Goal: Task Accomplishment & Management: Manage account settings

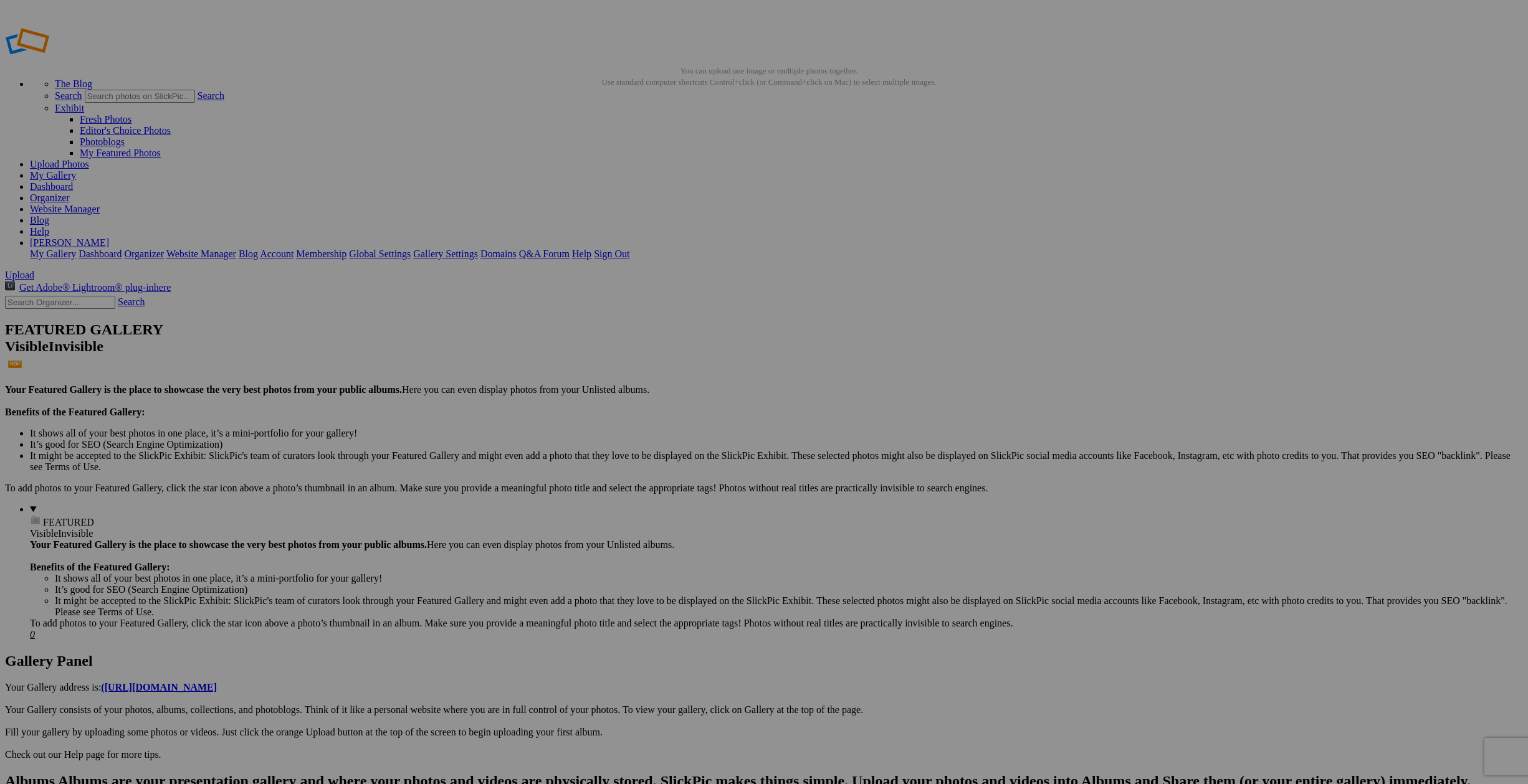
drag, startPoint x: 324, startPoint y: 243, endPoint x: 375, endPoint y: 242, distance: 51.0
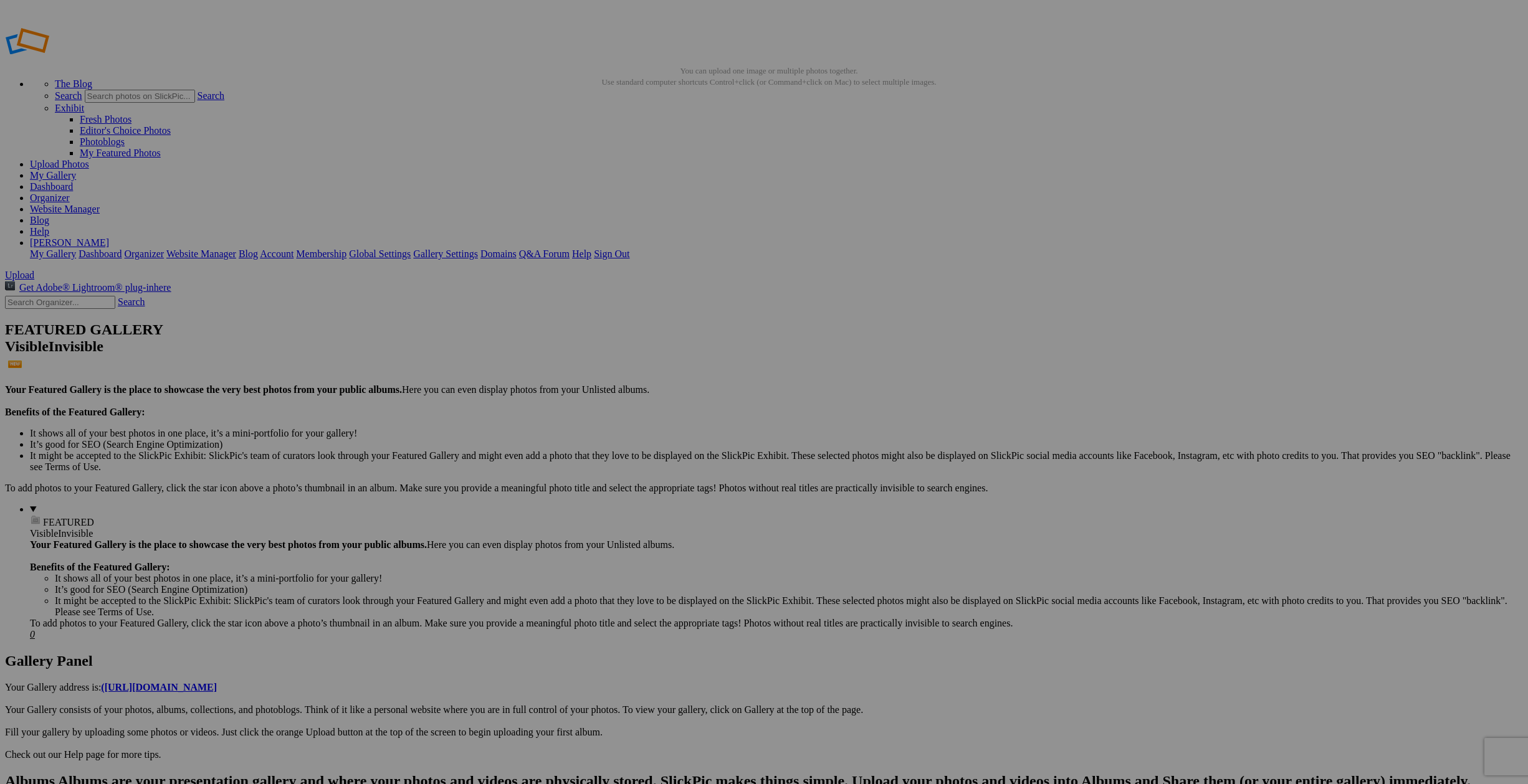
type input "At the [GEOGRAPHIC_DATA]"
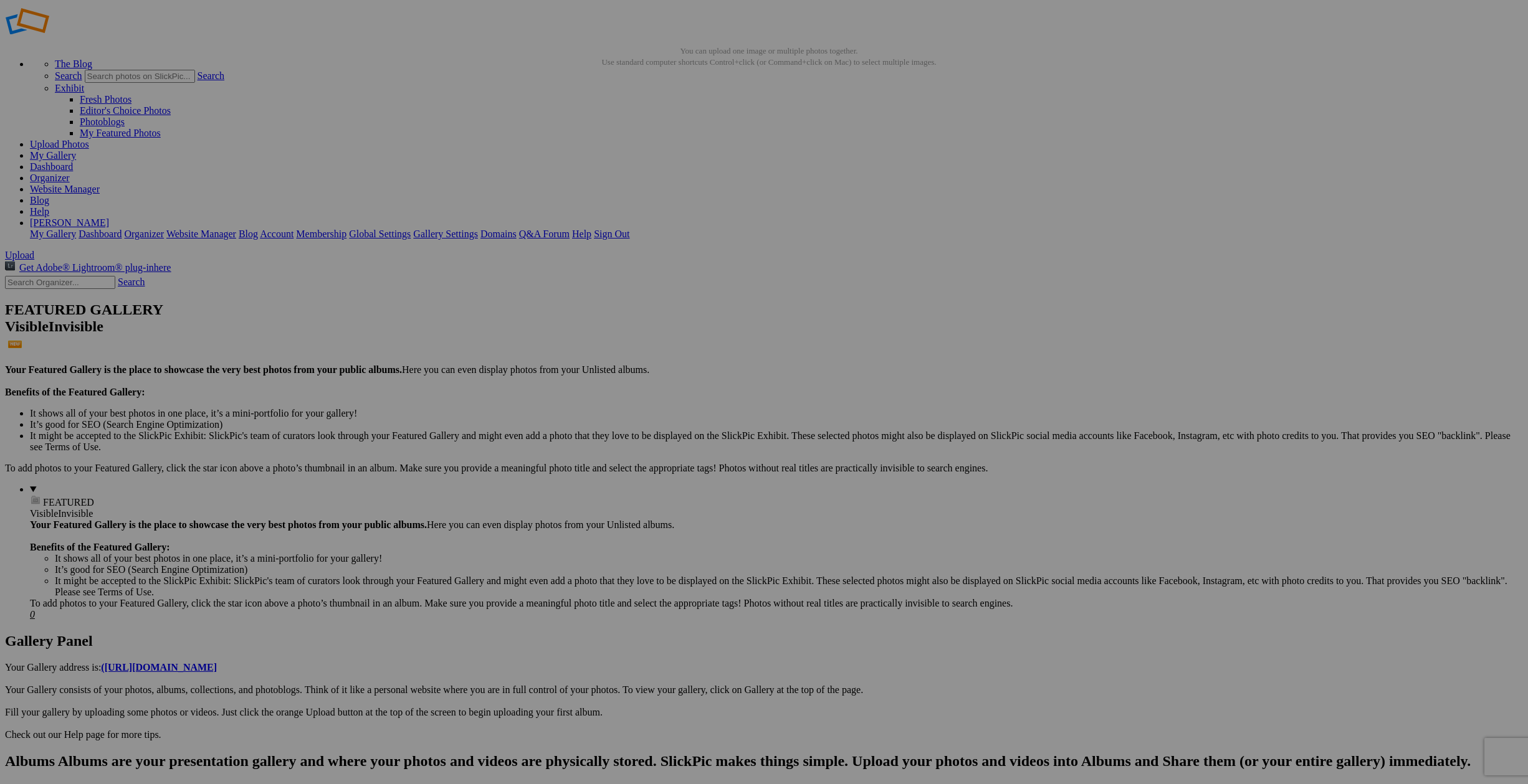
drag, startPoint x: 433, startPoint y: 224, endPoint x: 485, endPoint y: 224, distance: 52.0
drag, startPoint x: 415, startPoint y: 702, endPoint x: 464, endPoint y: 223, distance: 481.5
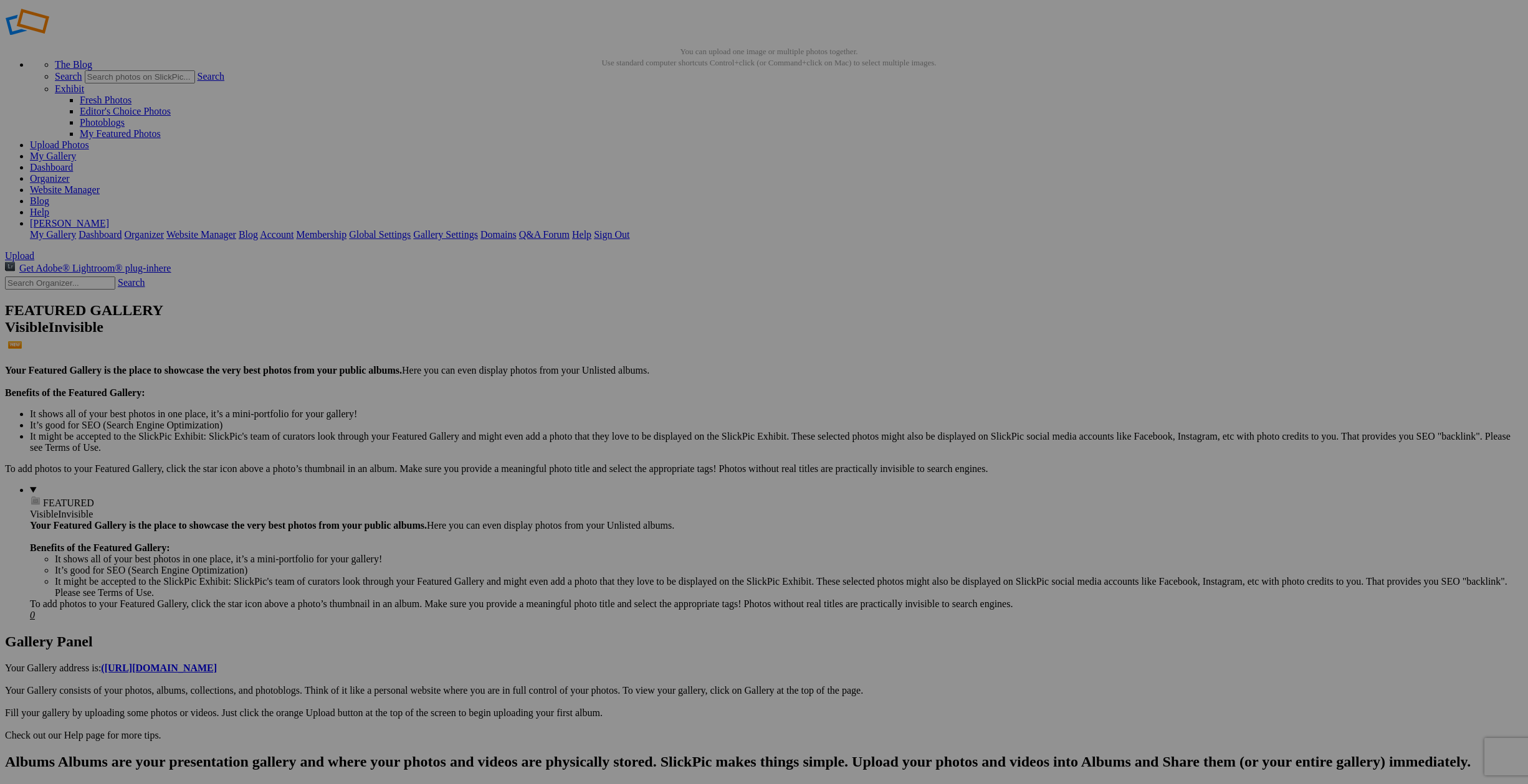
type input "Near [GEOGRAPHIC_DATA]"
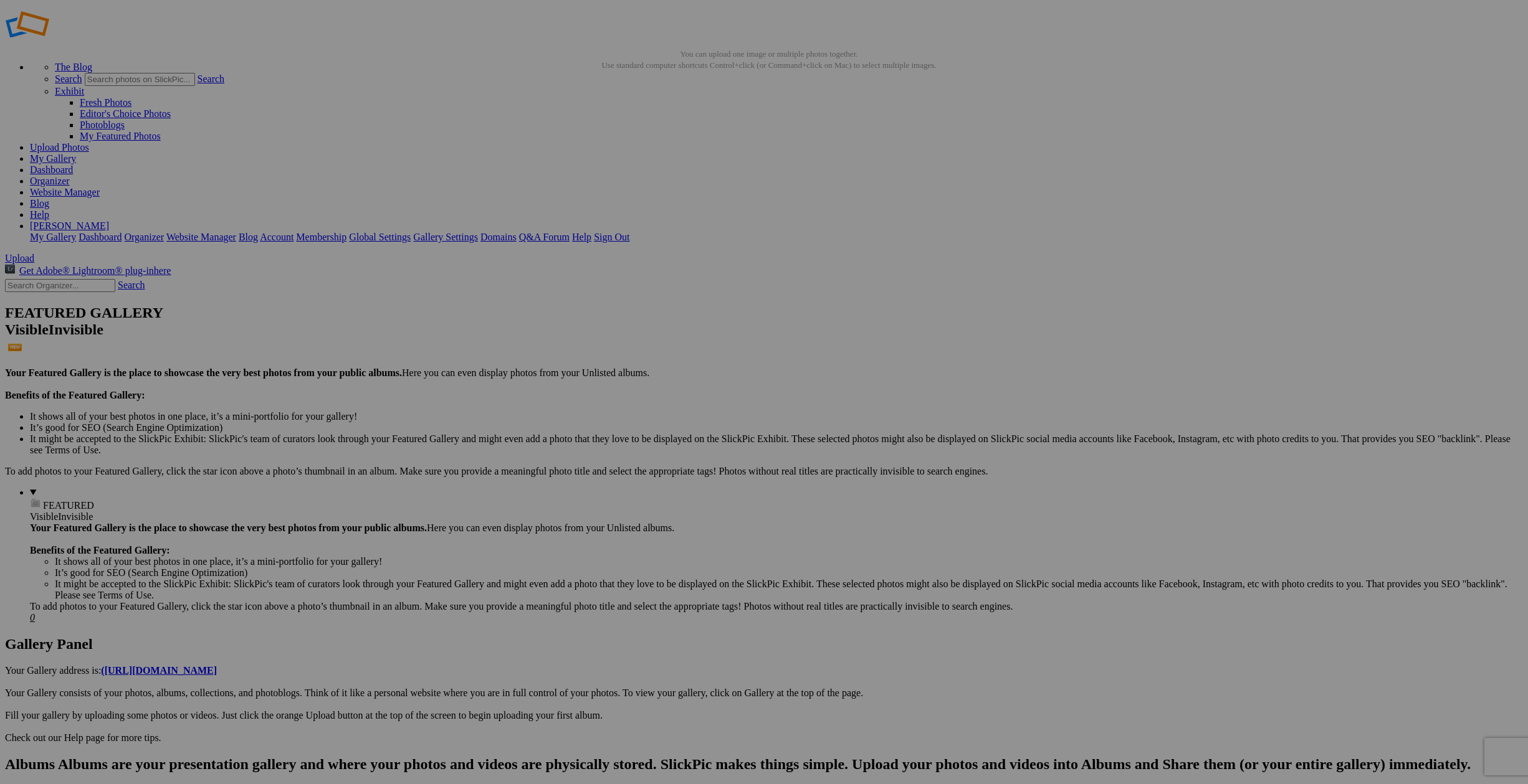
drag, startPoint x: 544, startPoint y: 225, endPoint x: 597, endPoint y: 227, distance: 53.0
type input "[GEOGRAPHIC_DATA]"
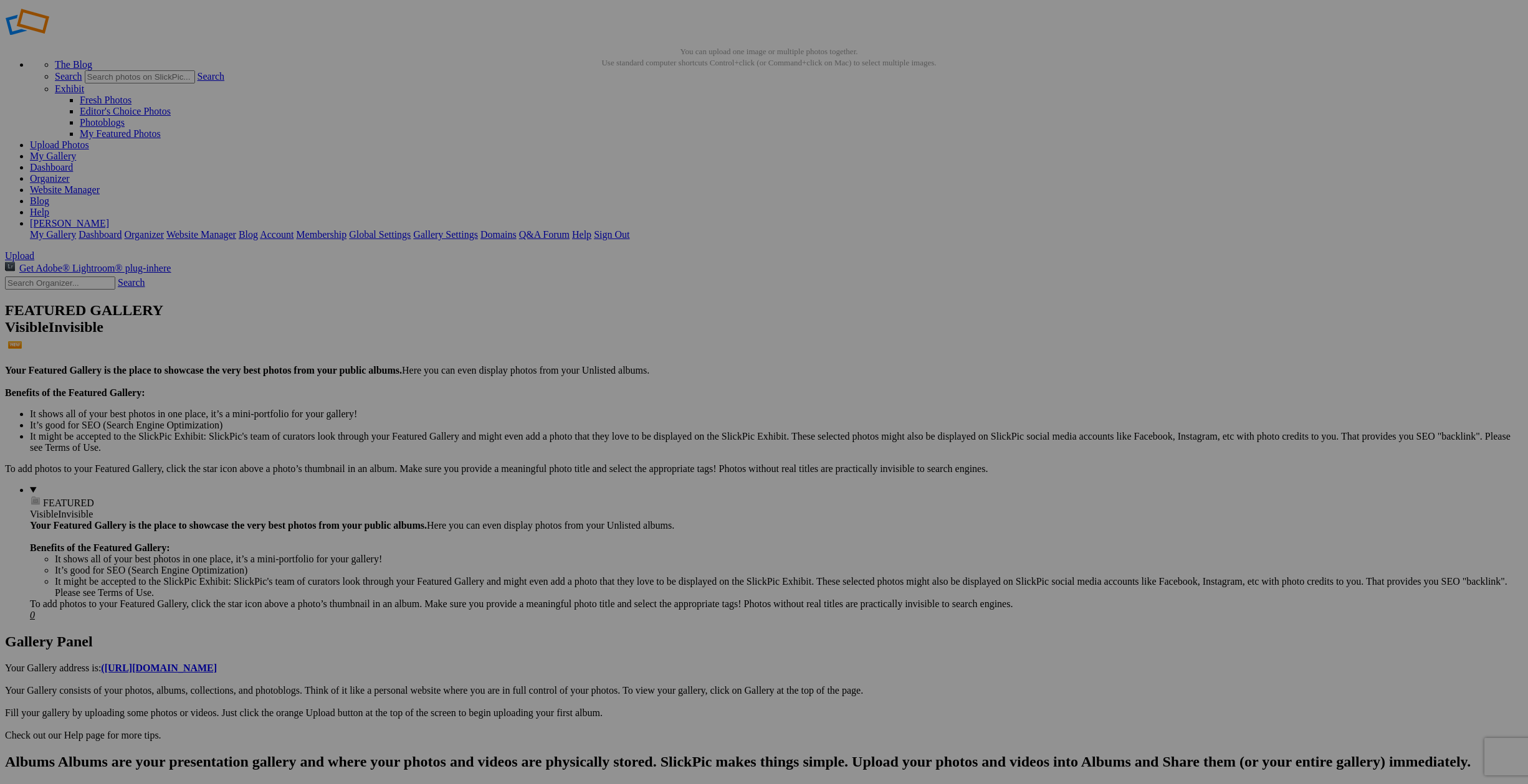
type input "[GEOGRAPHIC_DATA]"
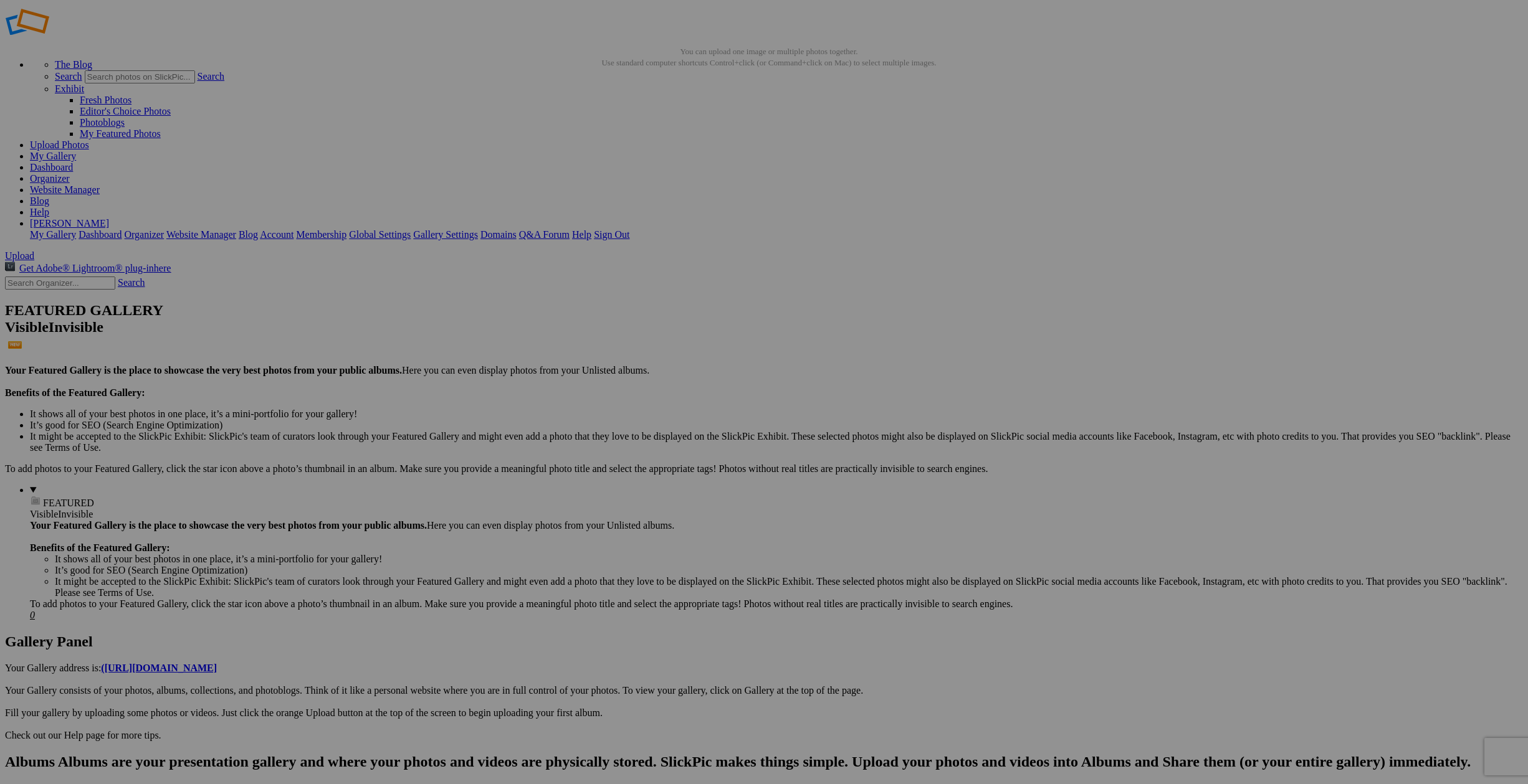
scroll to position [19, 0]
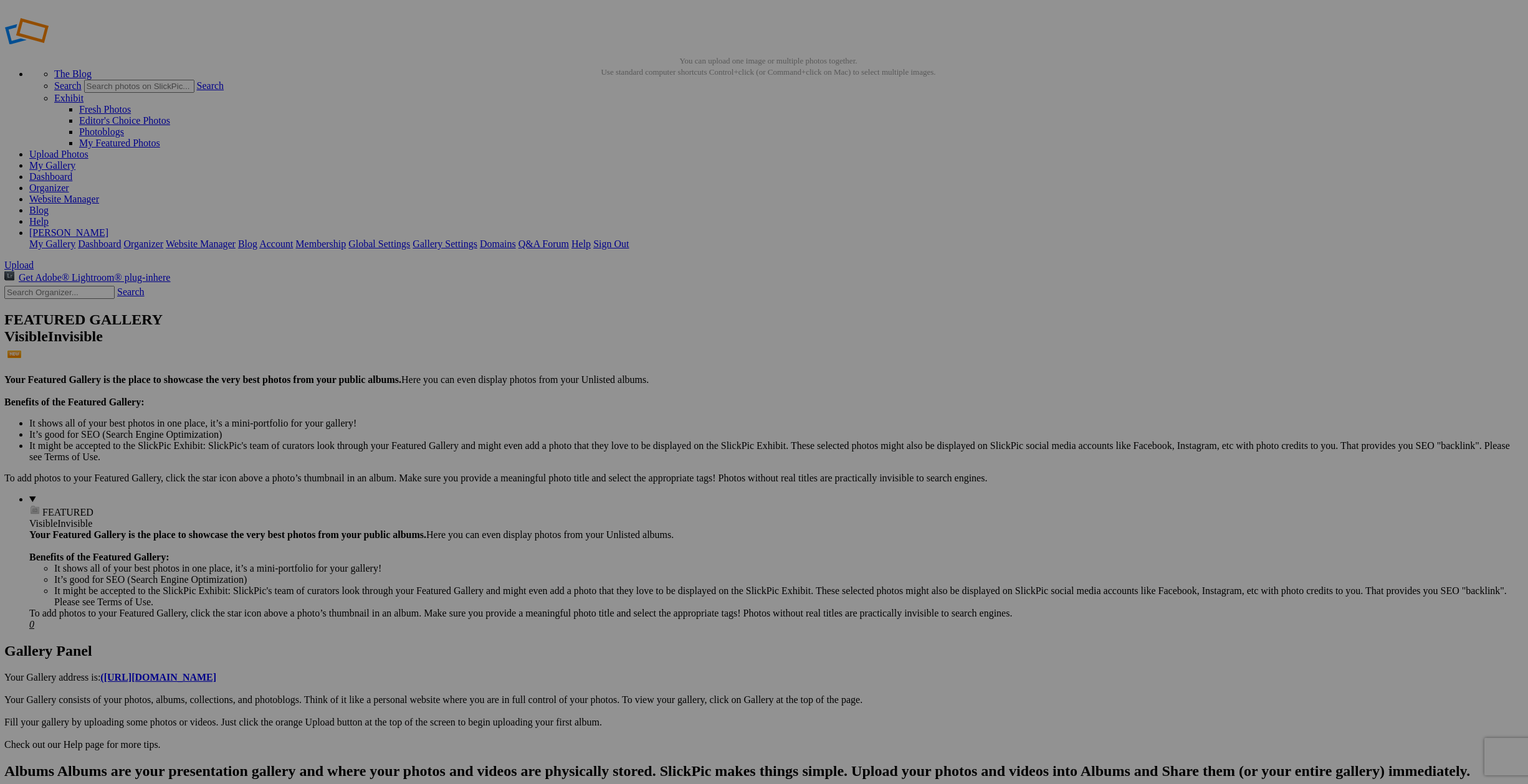
scroll to position [10, 0]
type input "Our Hotel in [GEOGRAPHIC_DATA]"
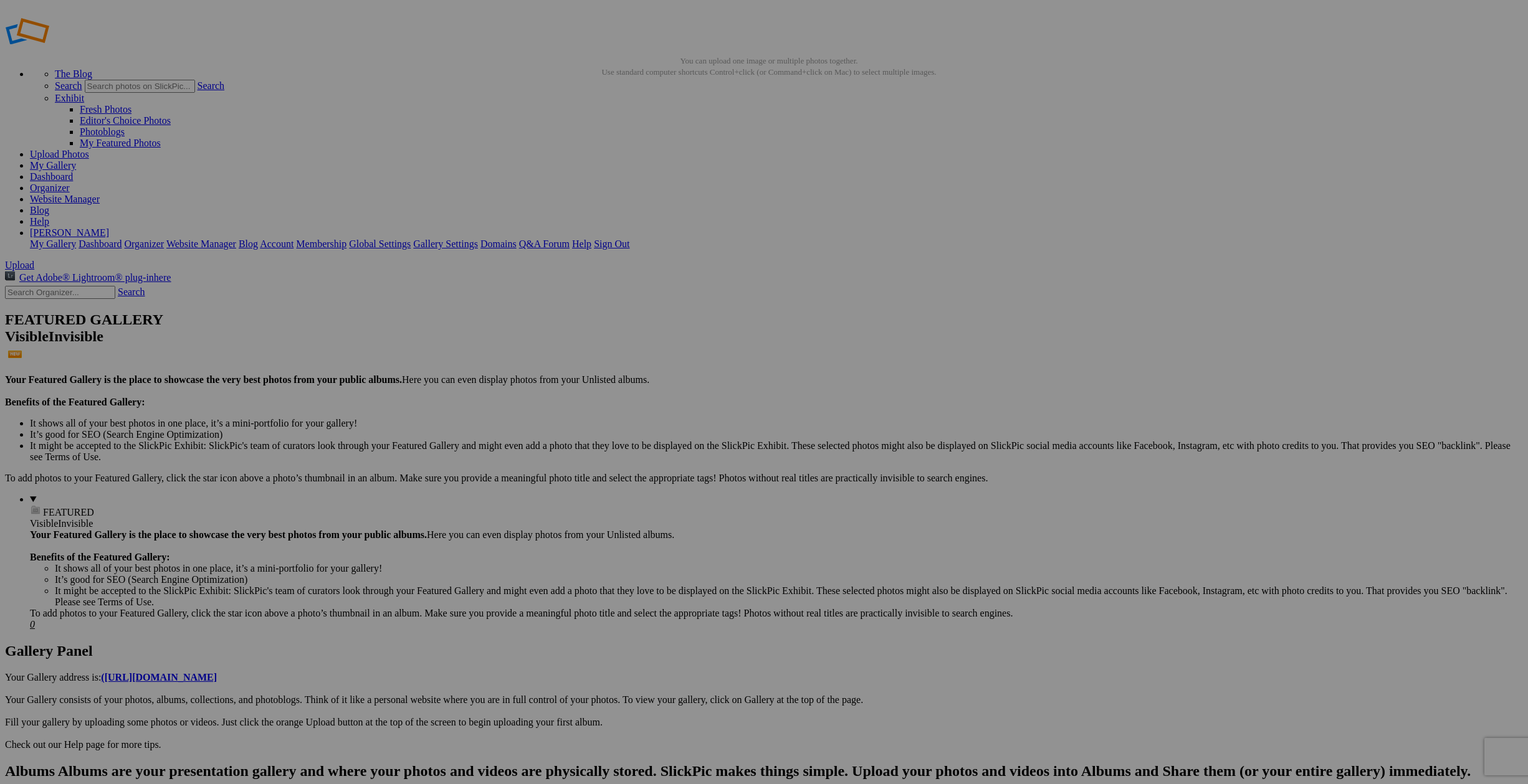
type input "Rouen Cafe"
type input "Rouen Half-Timbered Houses"
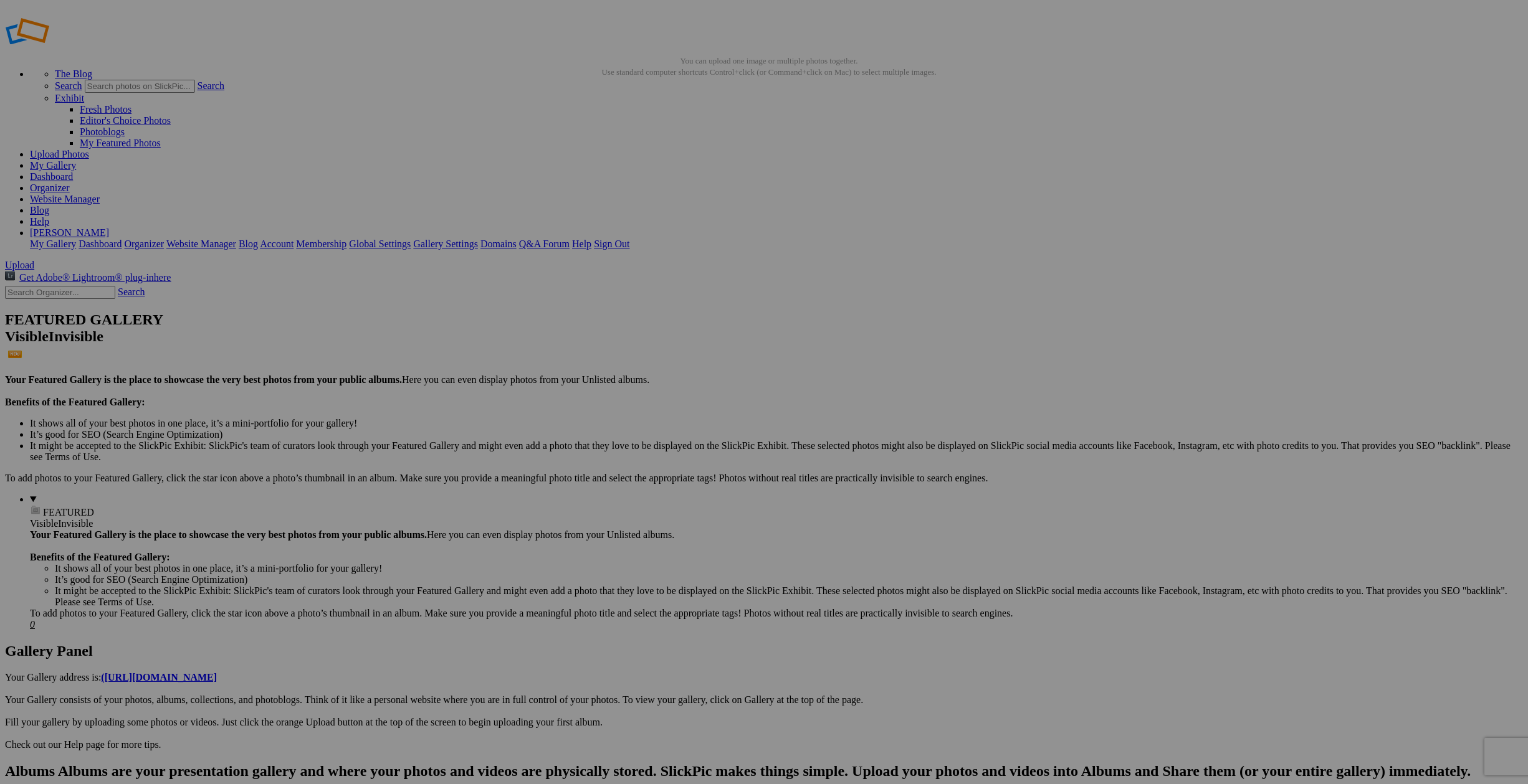
type input "[GEOGRAPHIC_DATA]"
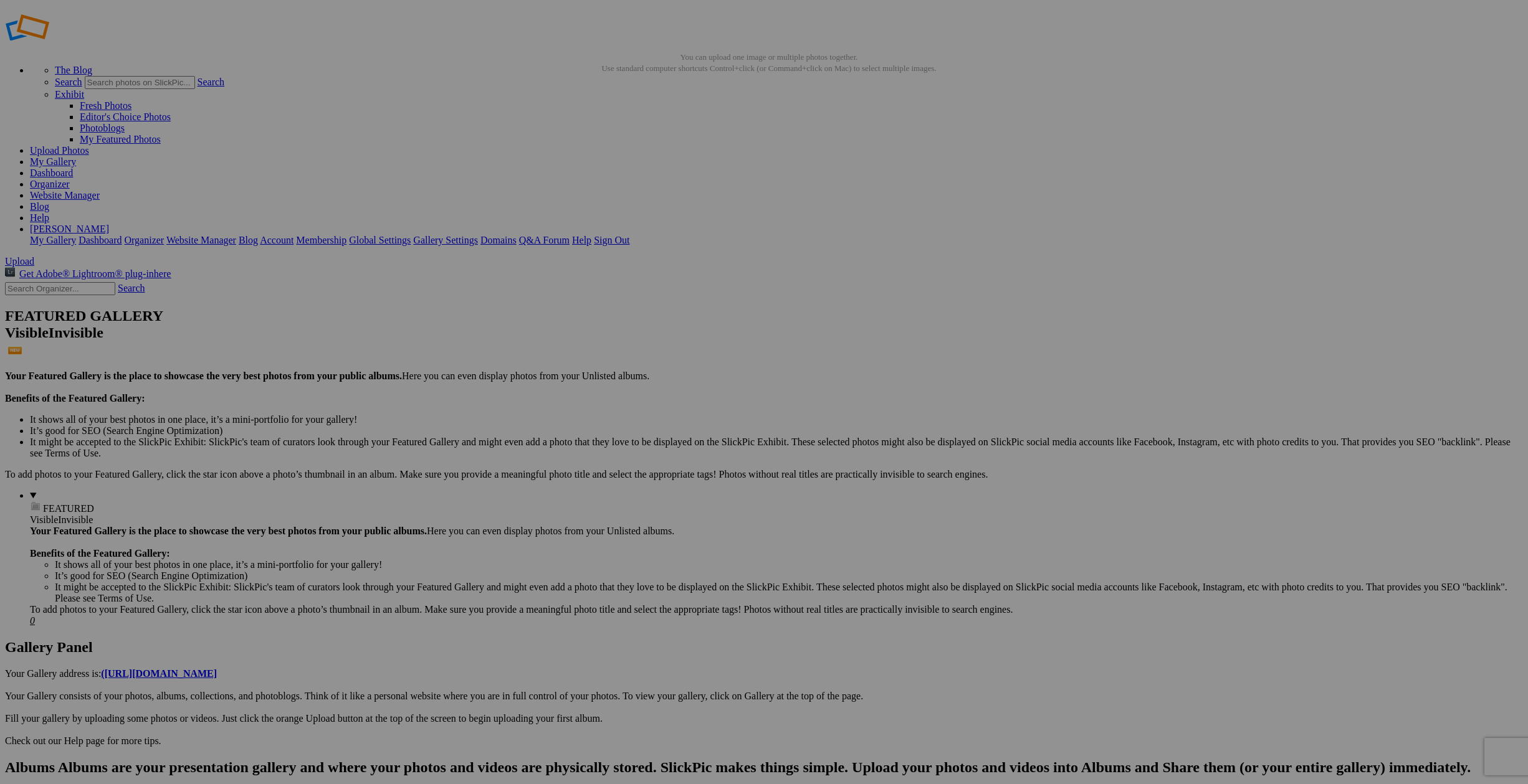
type input "At [GEOGRAPHIC_DATA], [GEOGRAPHIC_DATA]"
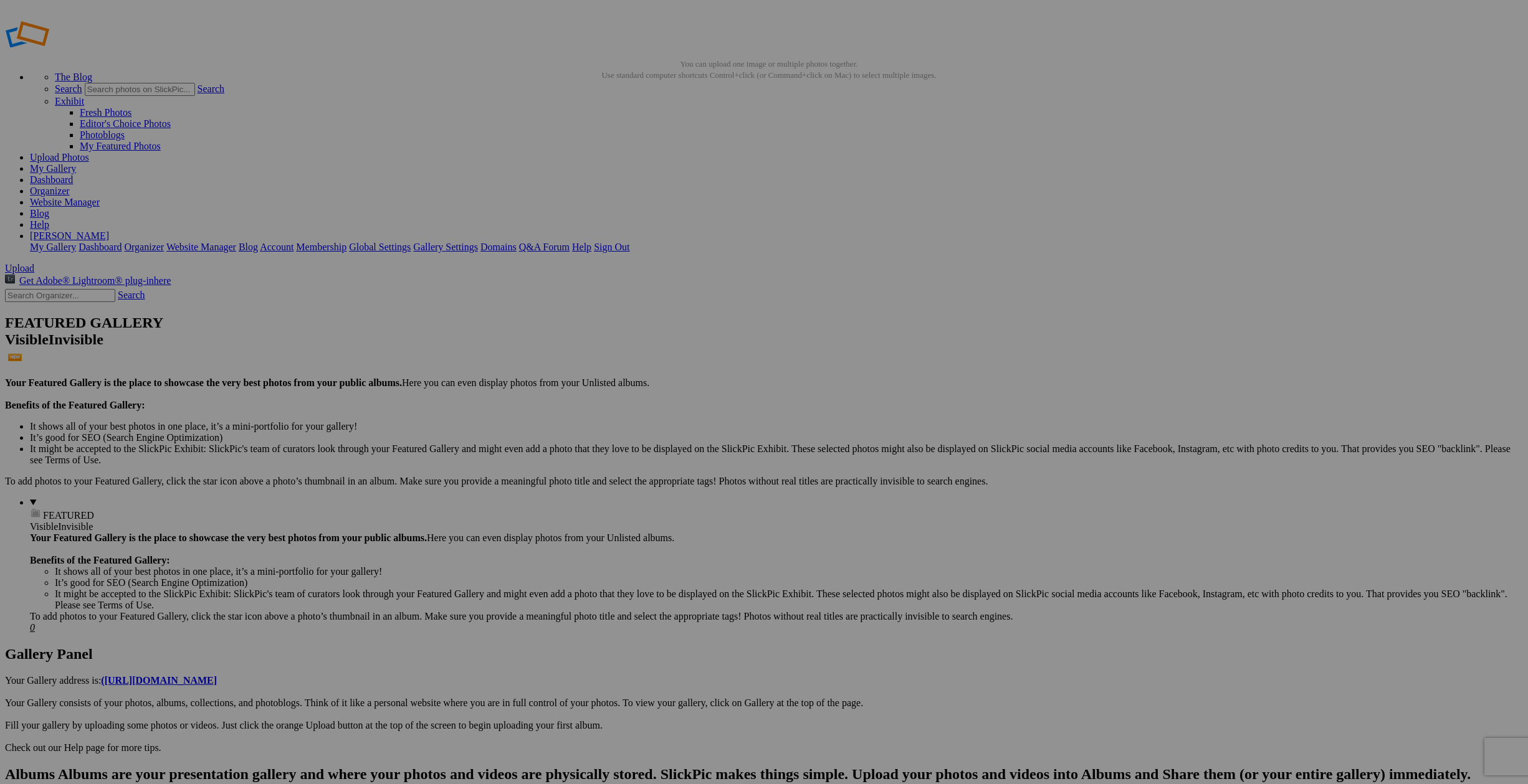
type input "Rouen Storefront"
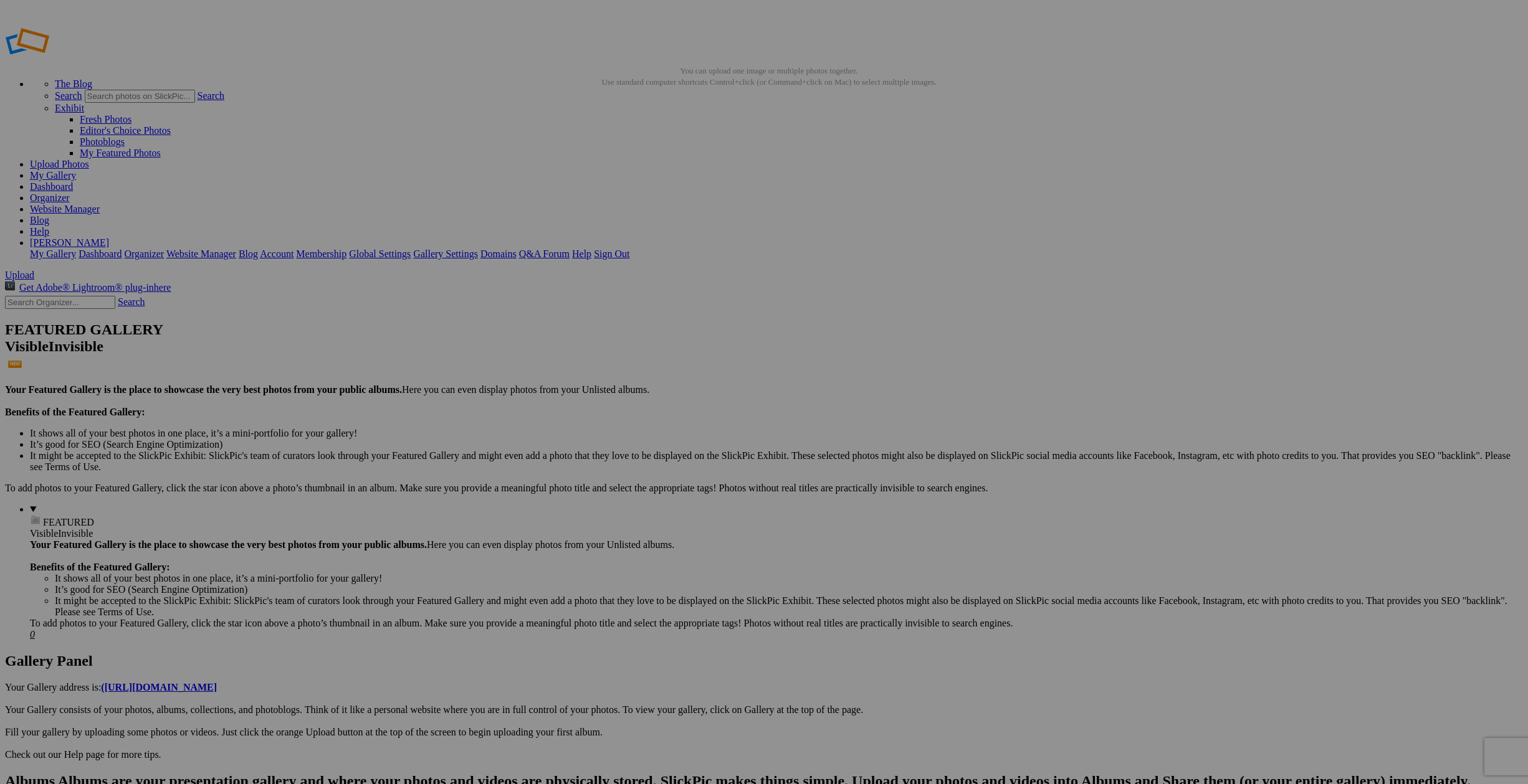
scroll to position [0, 0]
type input "[GEOGRAPHIC_DATA]"
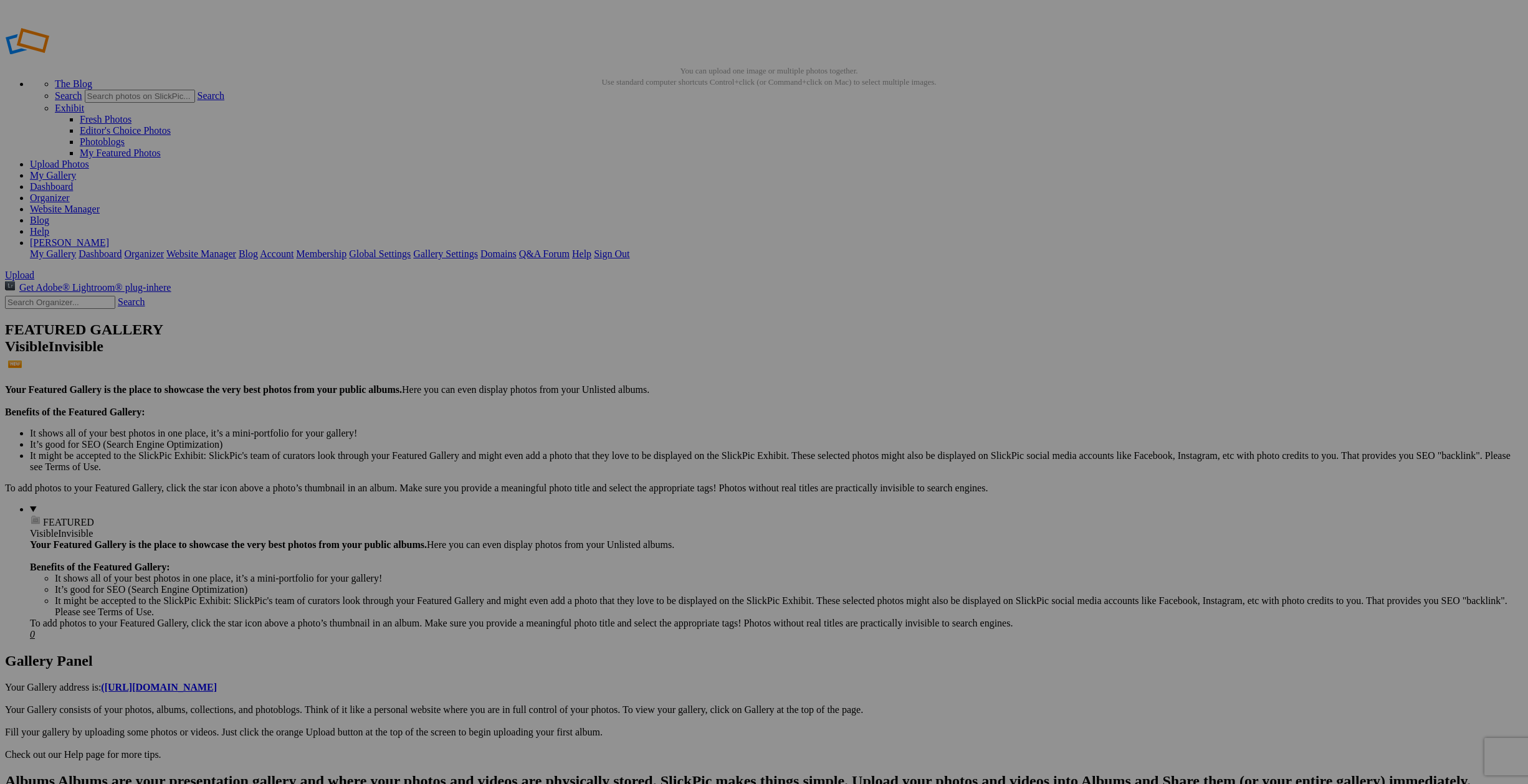
type input "Victoria Palace Lobby"
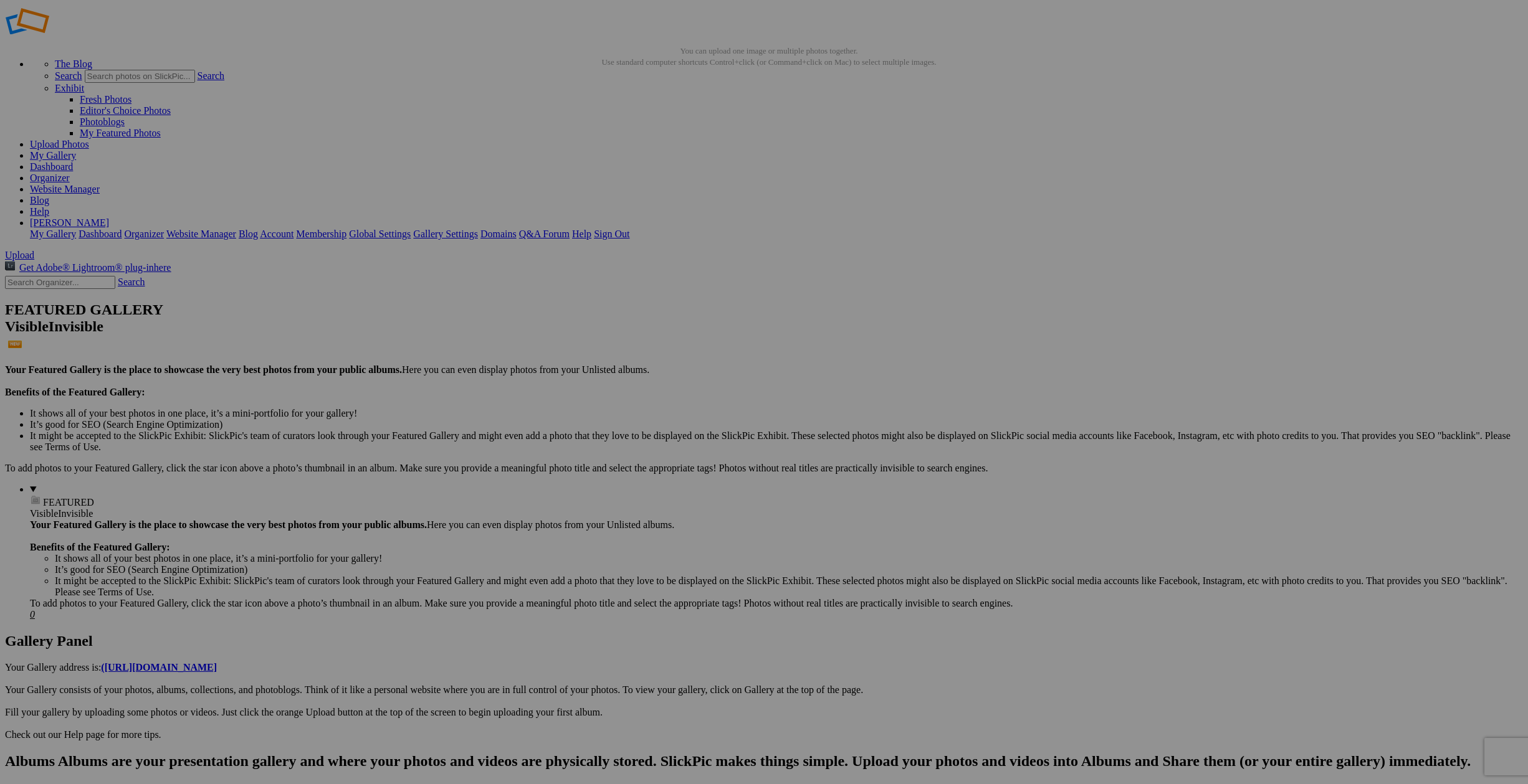
scroll to position [19, 0]
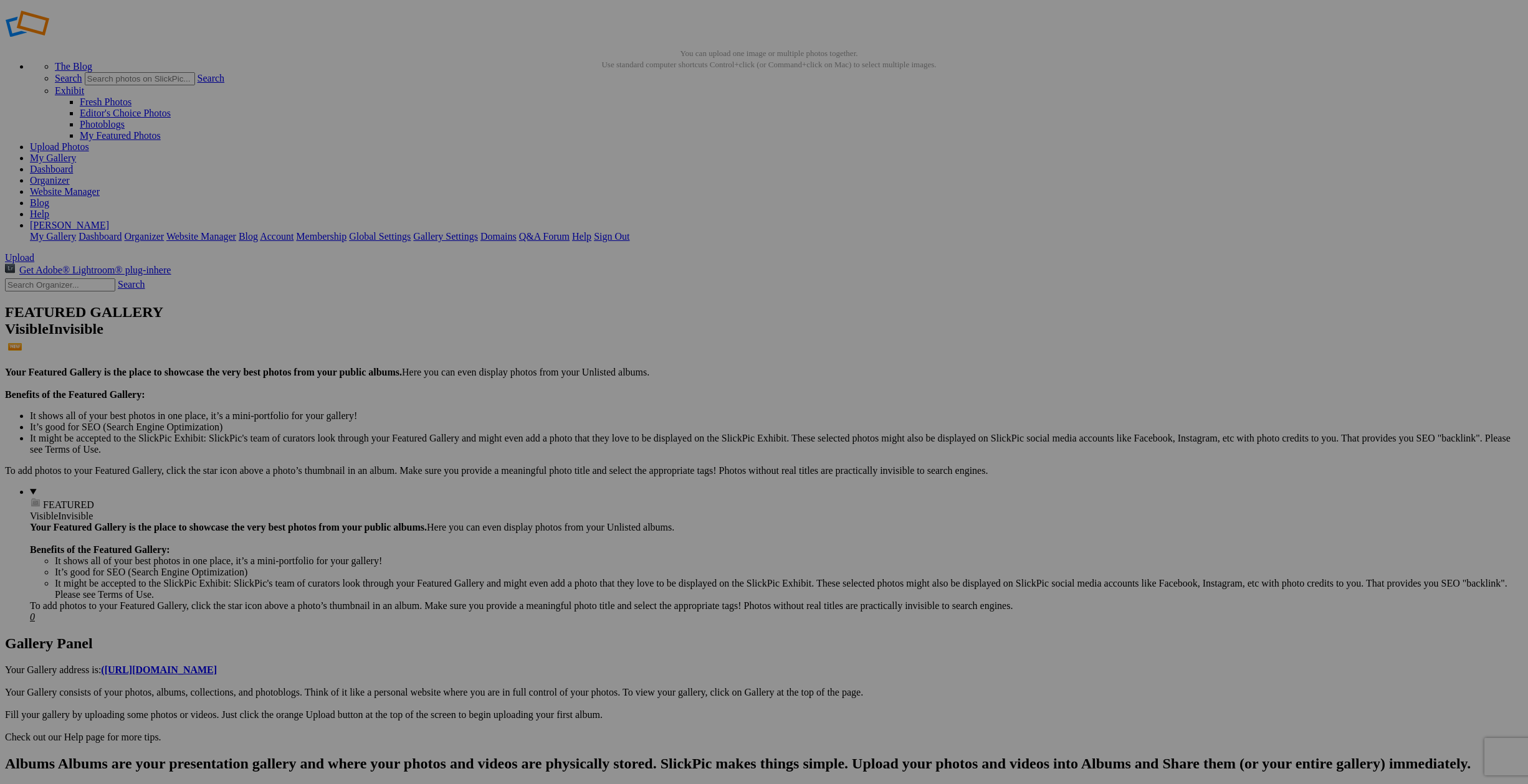
type input "[GEOGRAPHIC_DATA]"
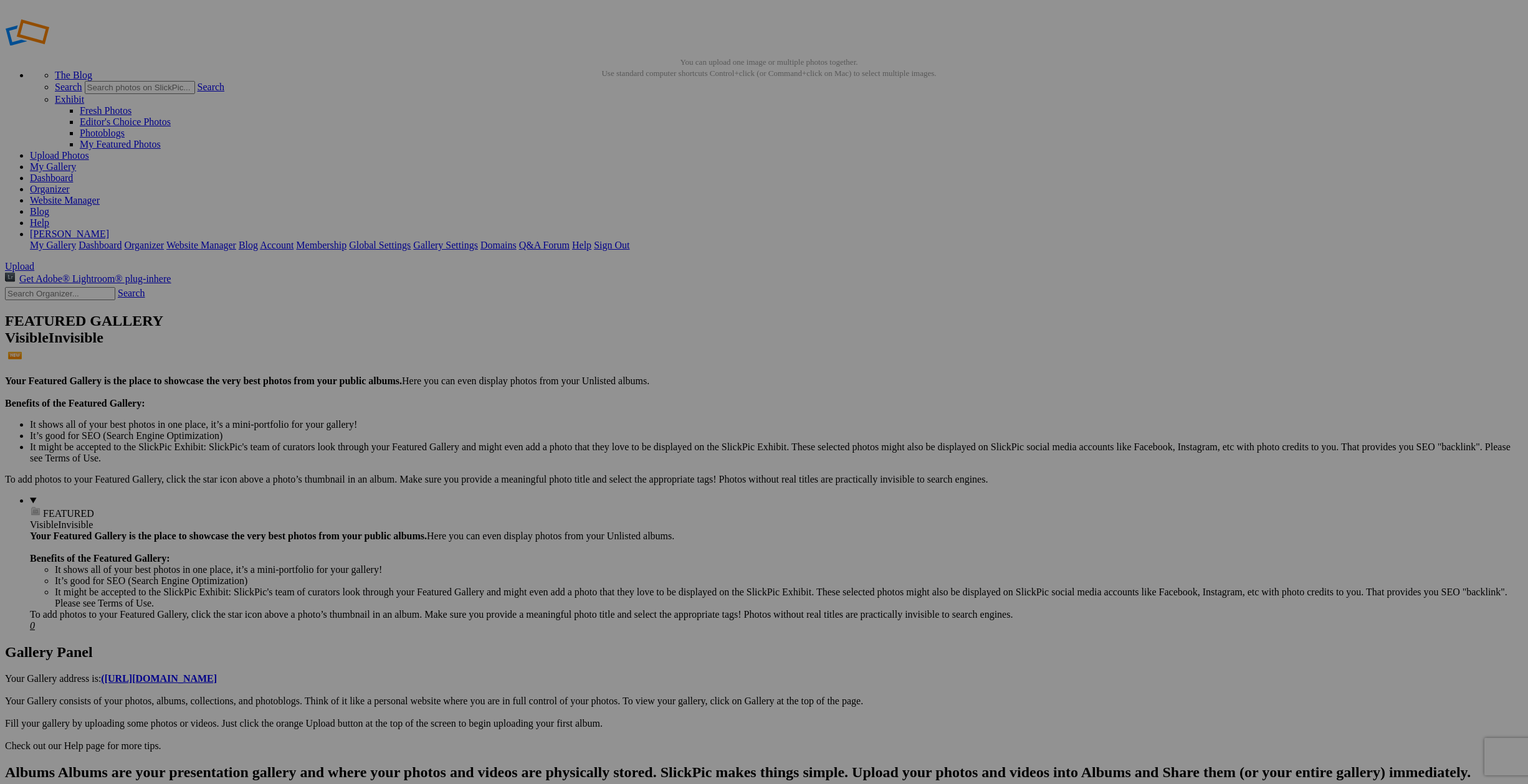
scroll to position [5, 0]
type input "[GEOGRAPHIC_DATA]"
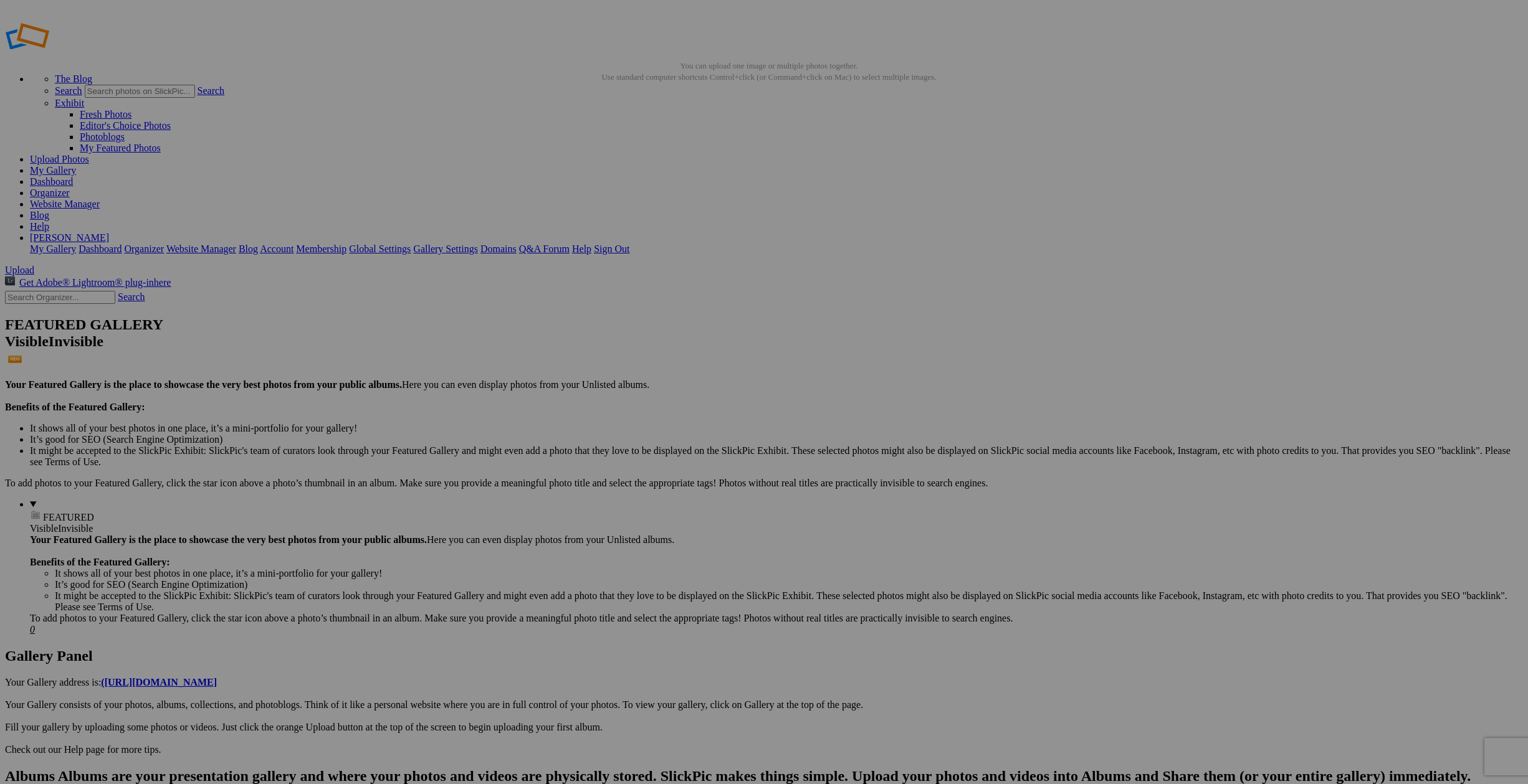
type input "[GEOGRAPHIC_DATA]"
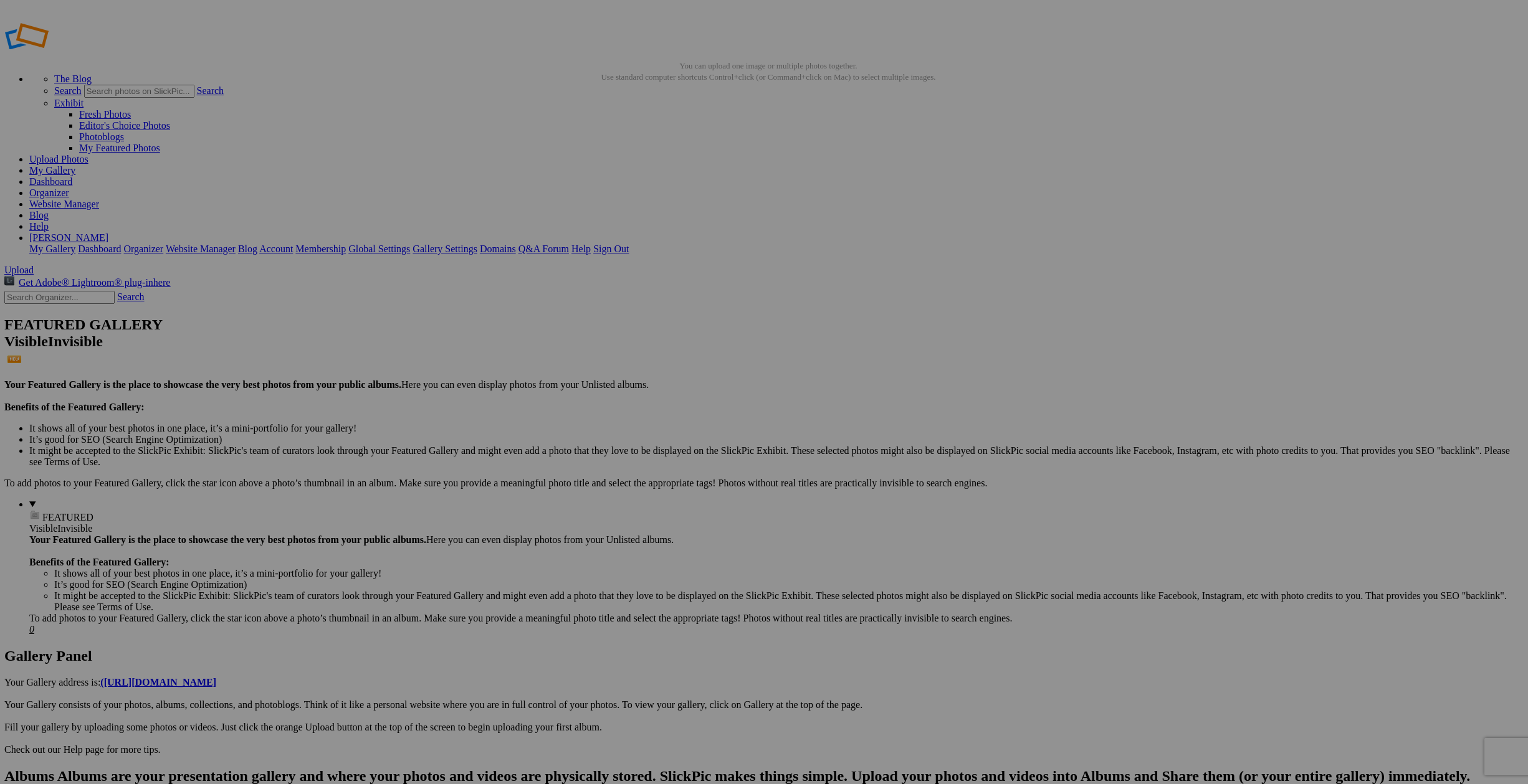
type input "View from [GEOGRAPHIC_DATA]"
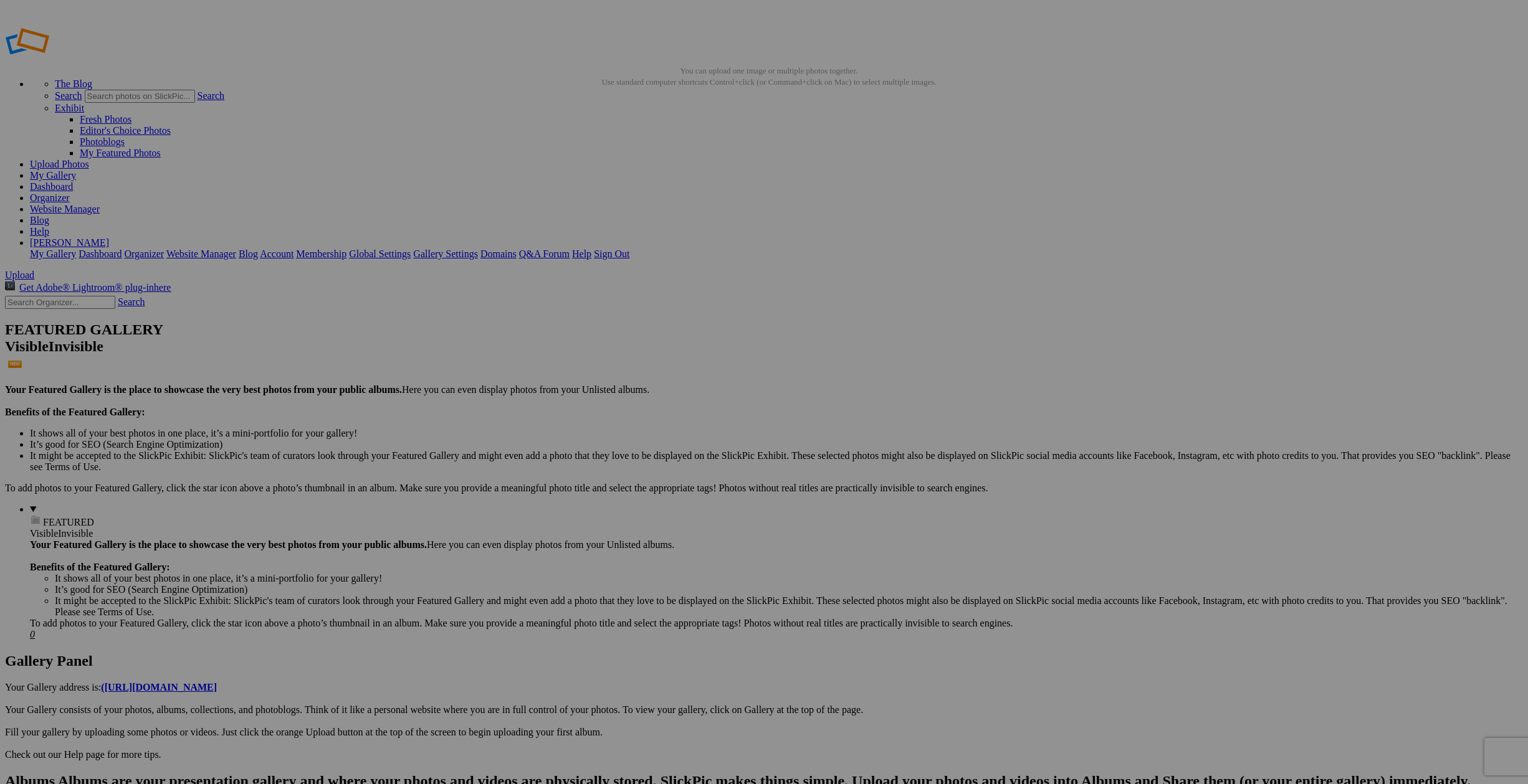
scroll to position [0, 0]
type input "Ramparts at [GEOGRAPHIC_DATA][PERSON_NAME]"
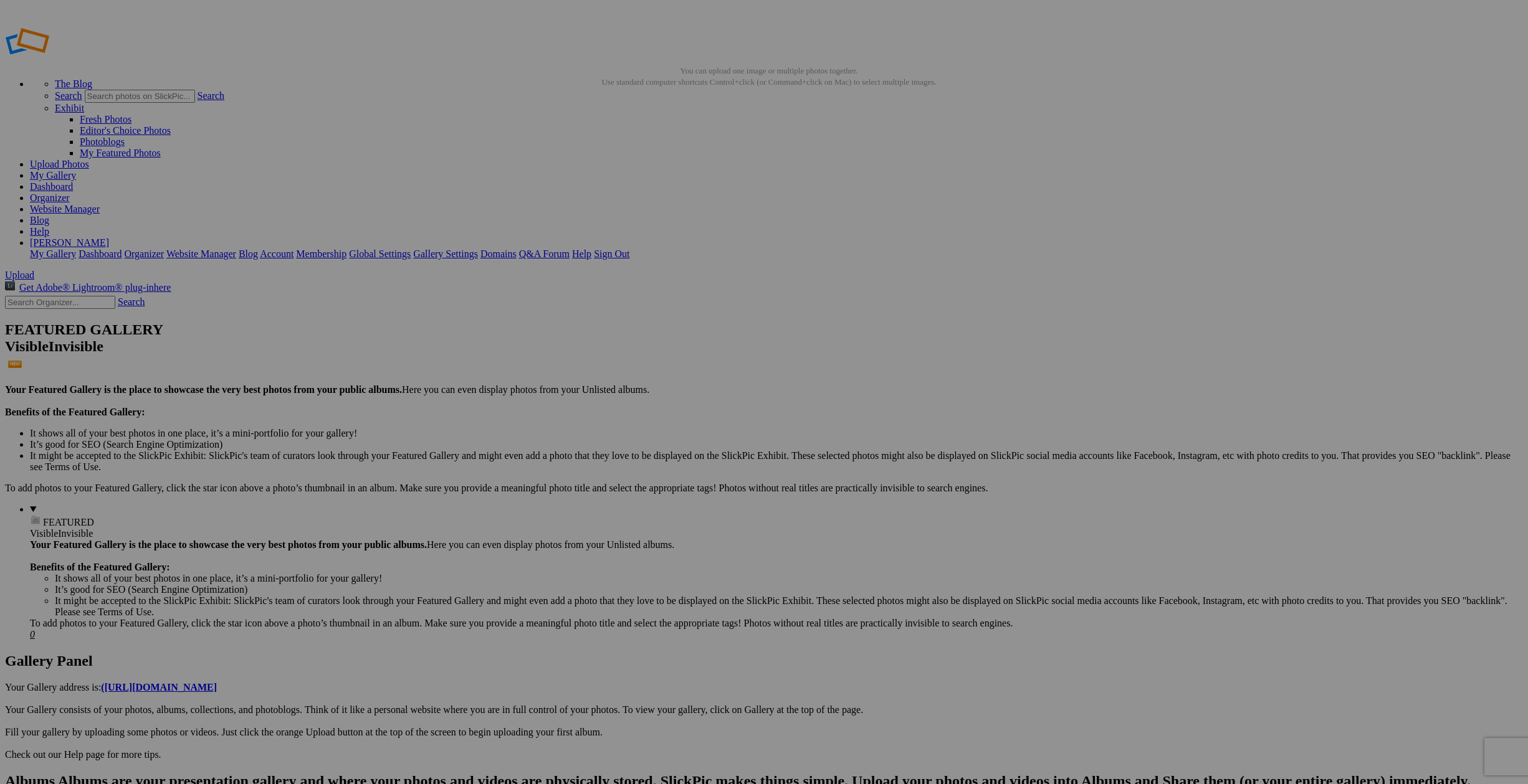
type input "[GEOGRAPHIC_DATA]"
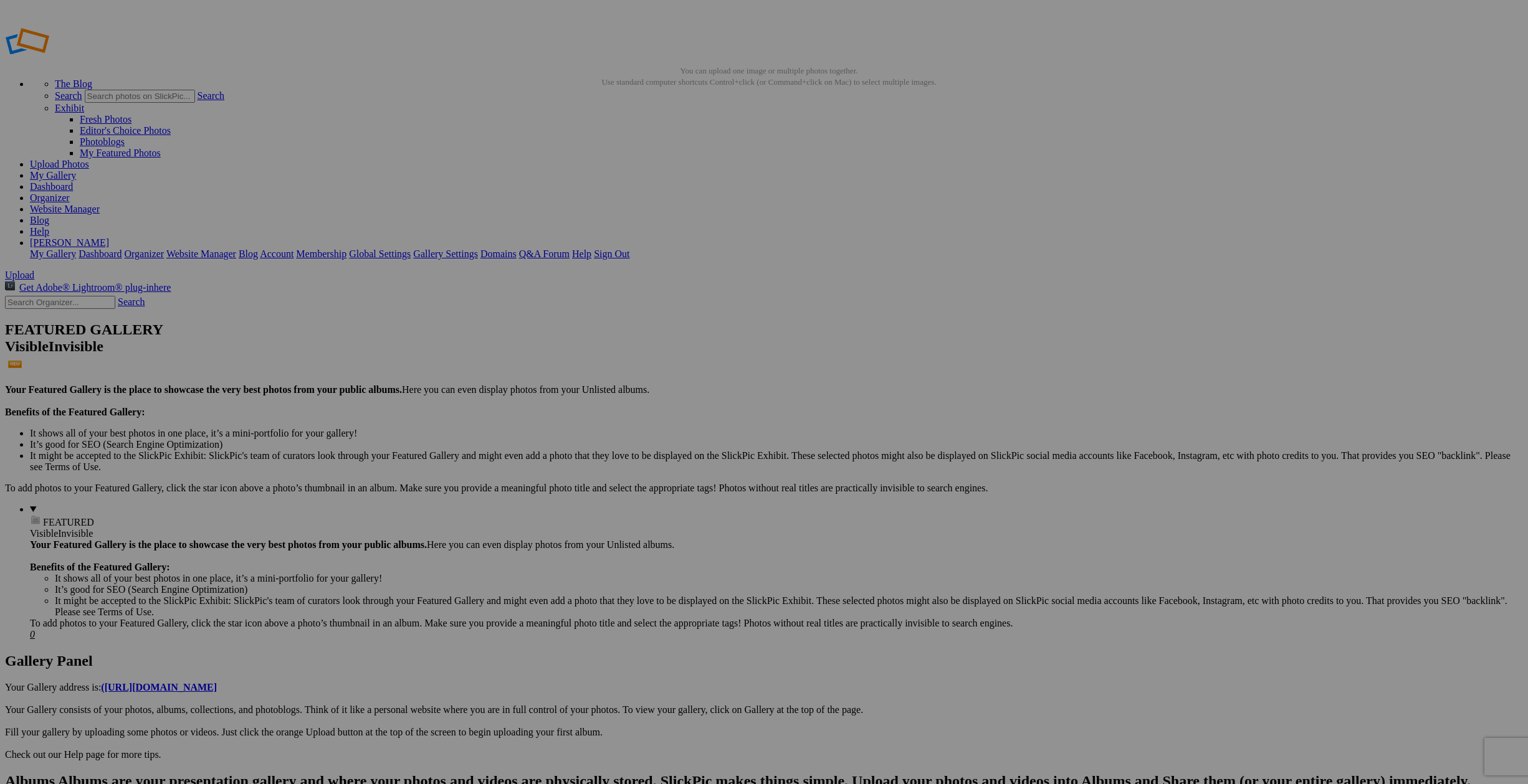
type input "[GEOGRAPHIC_DATA]"
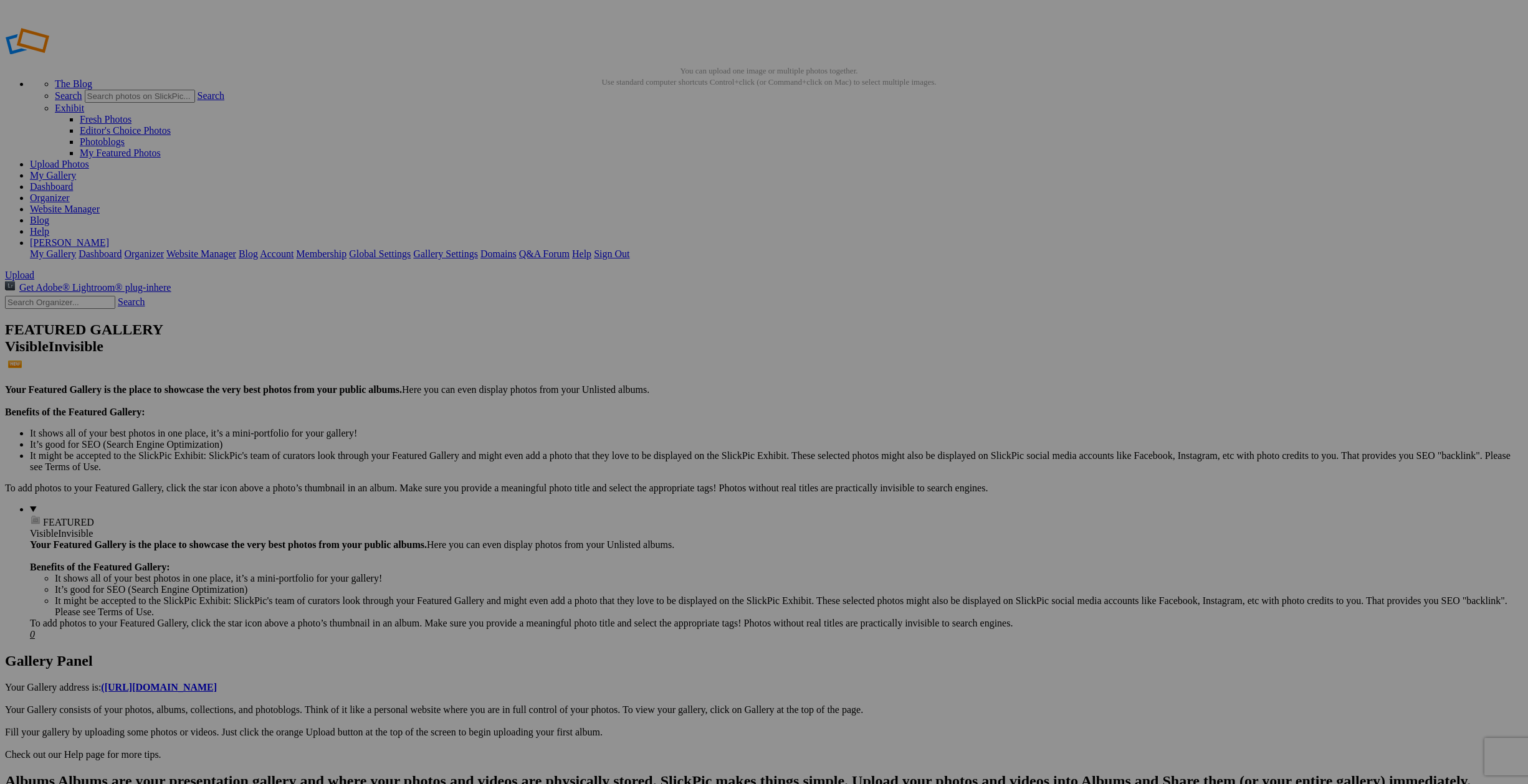
type input "Musée d'Orsay"
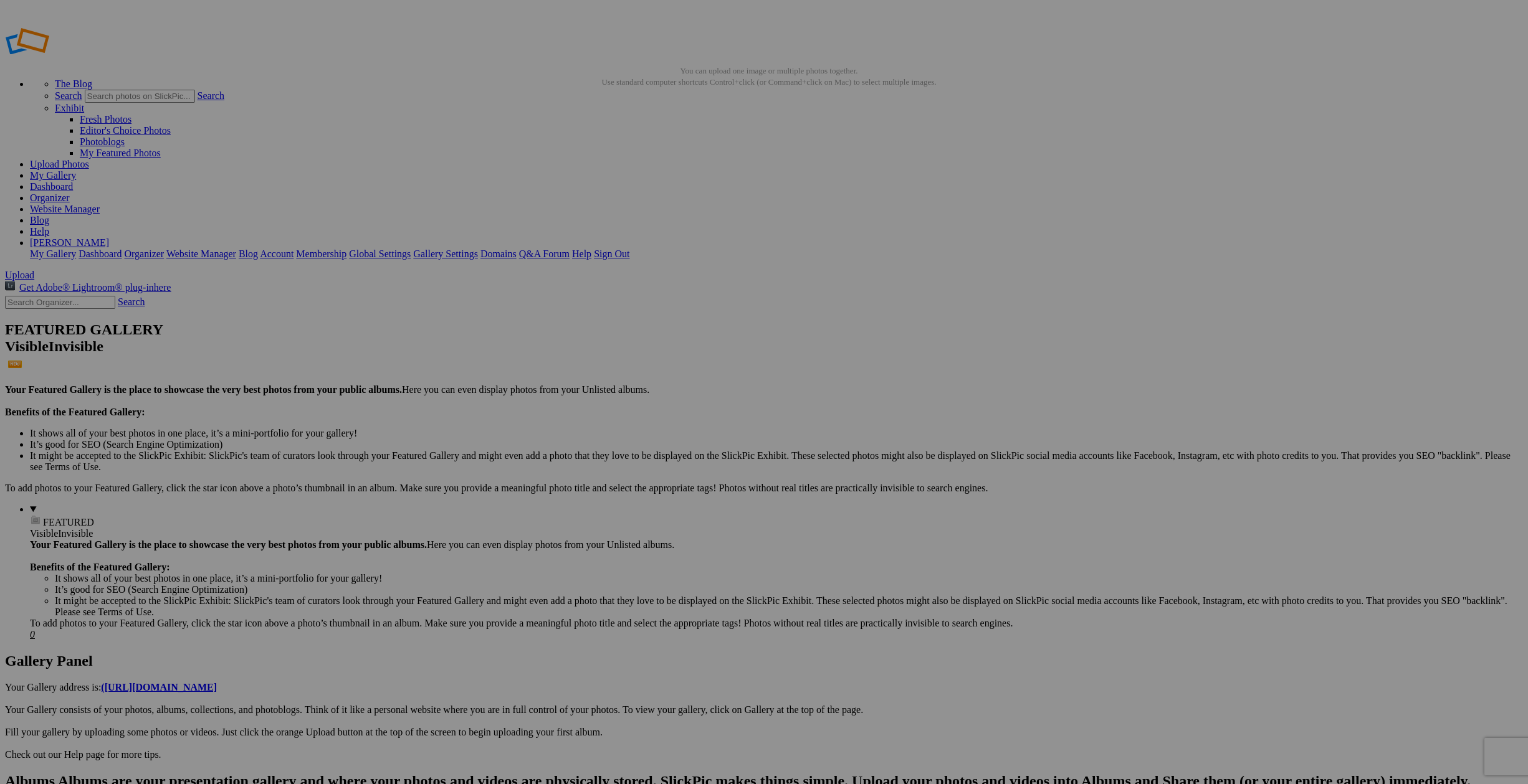
type input "[GEOGRAPHIC_DATA]"
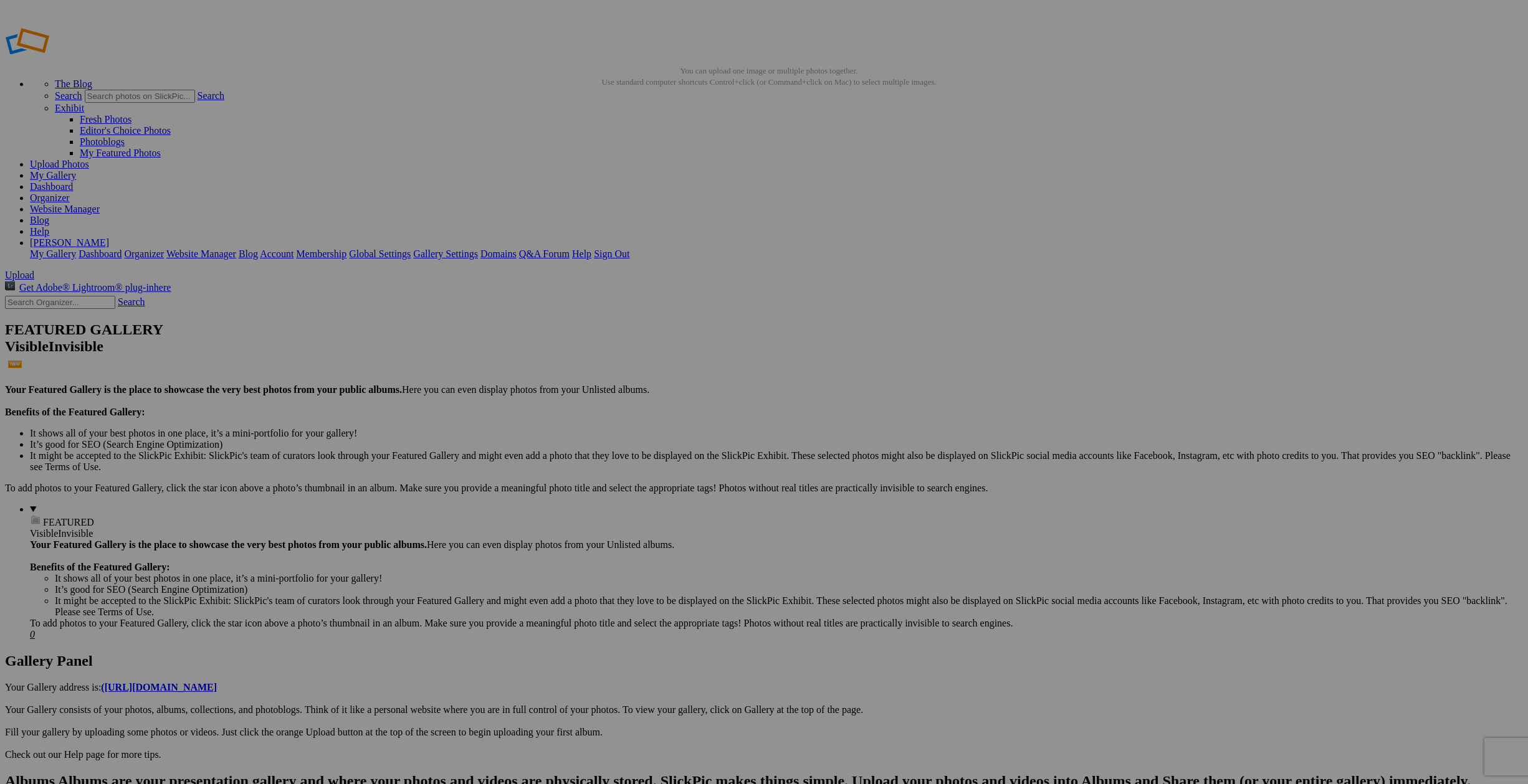
type input "View from [GEOGRAPHIC_DATA]"
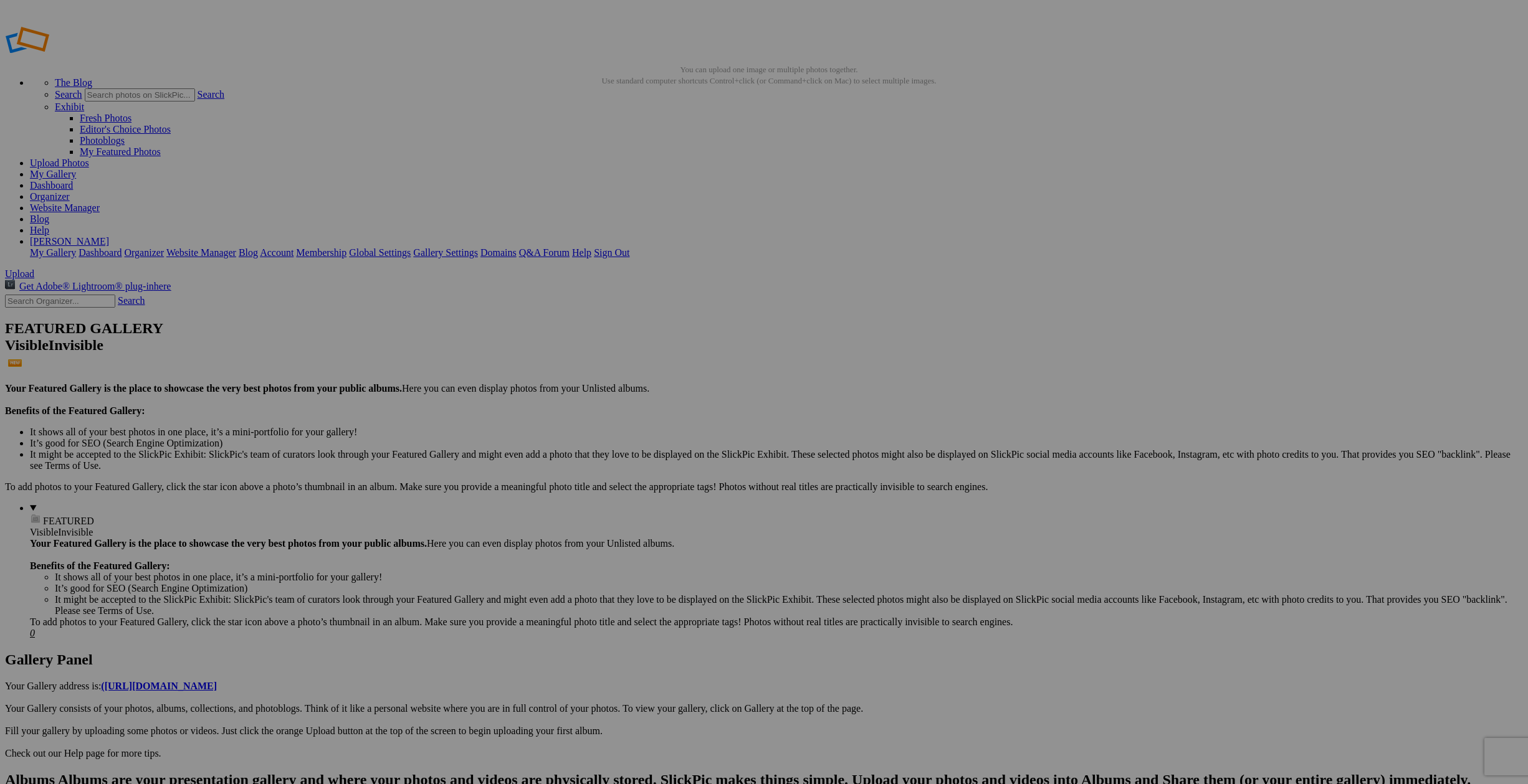
type input "[PERSON_NAME] in [GEOGRAPHIC_DATA]"
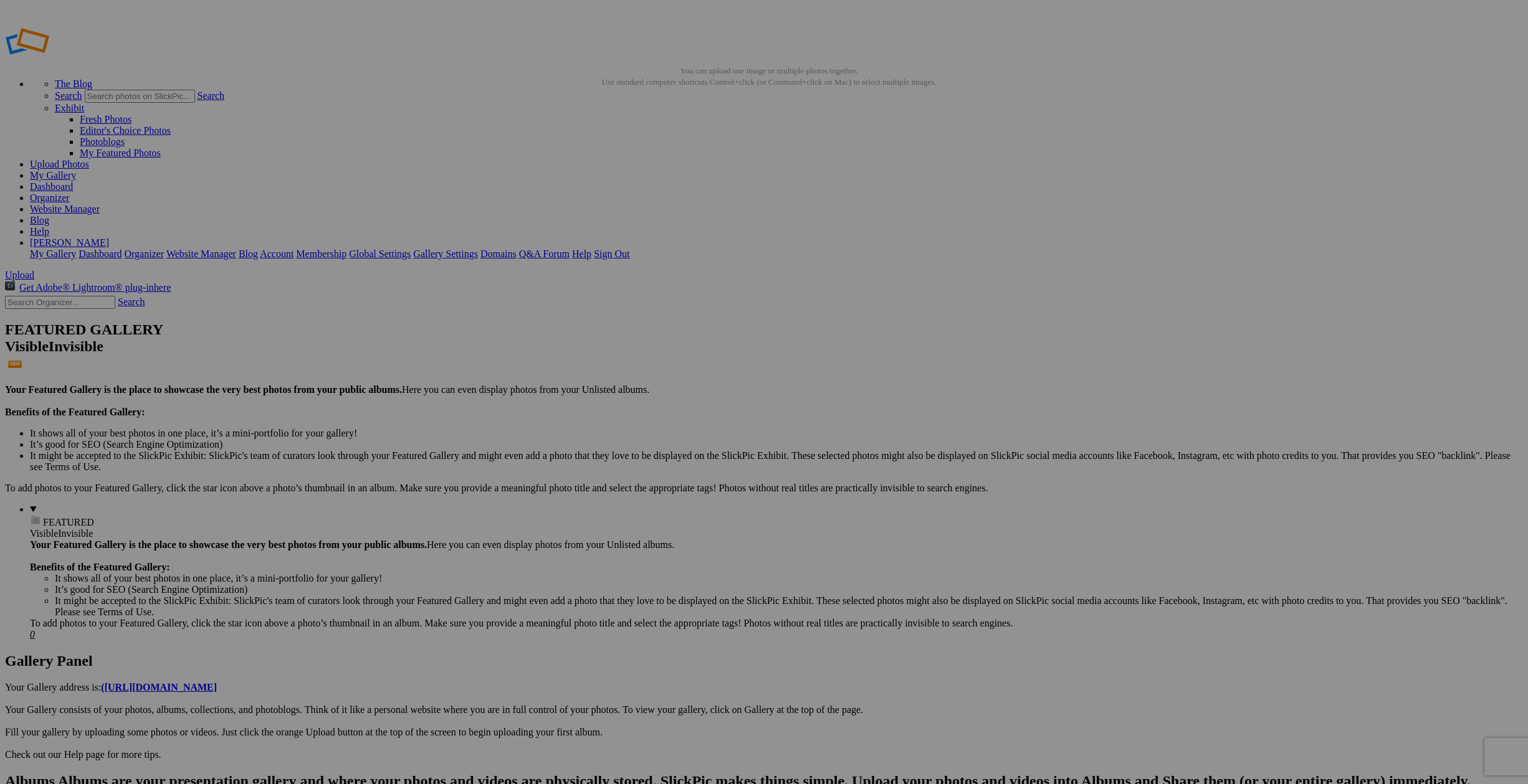
scroll to position [0, 0]
type input "[GEOGRAPHIC_DATA]"
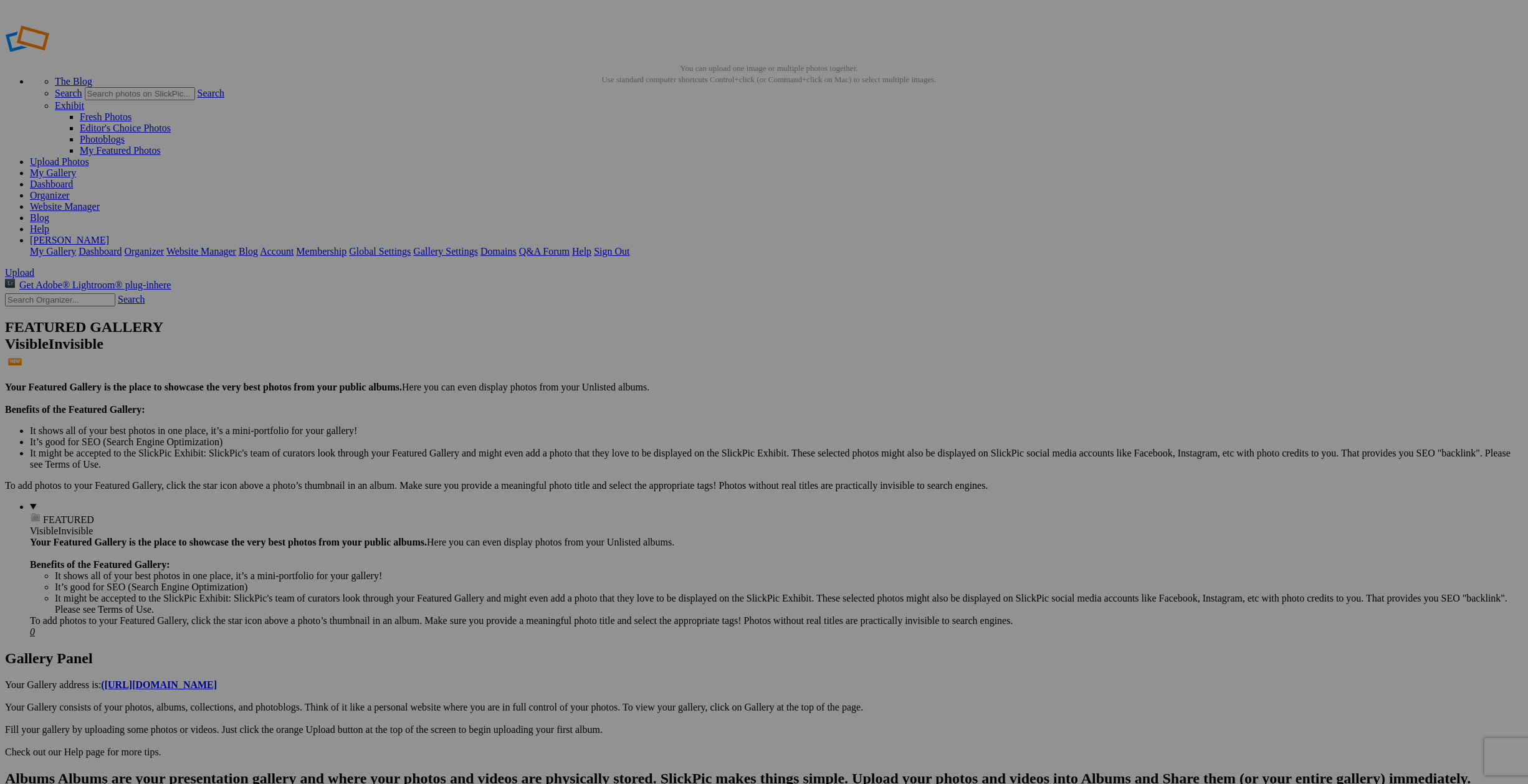
scroll to position [3, 1]
type input "At Dinard Seashore"
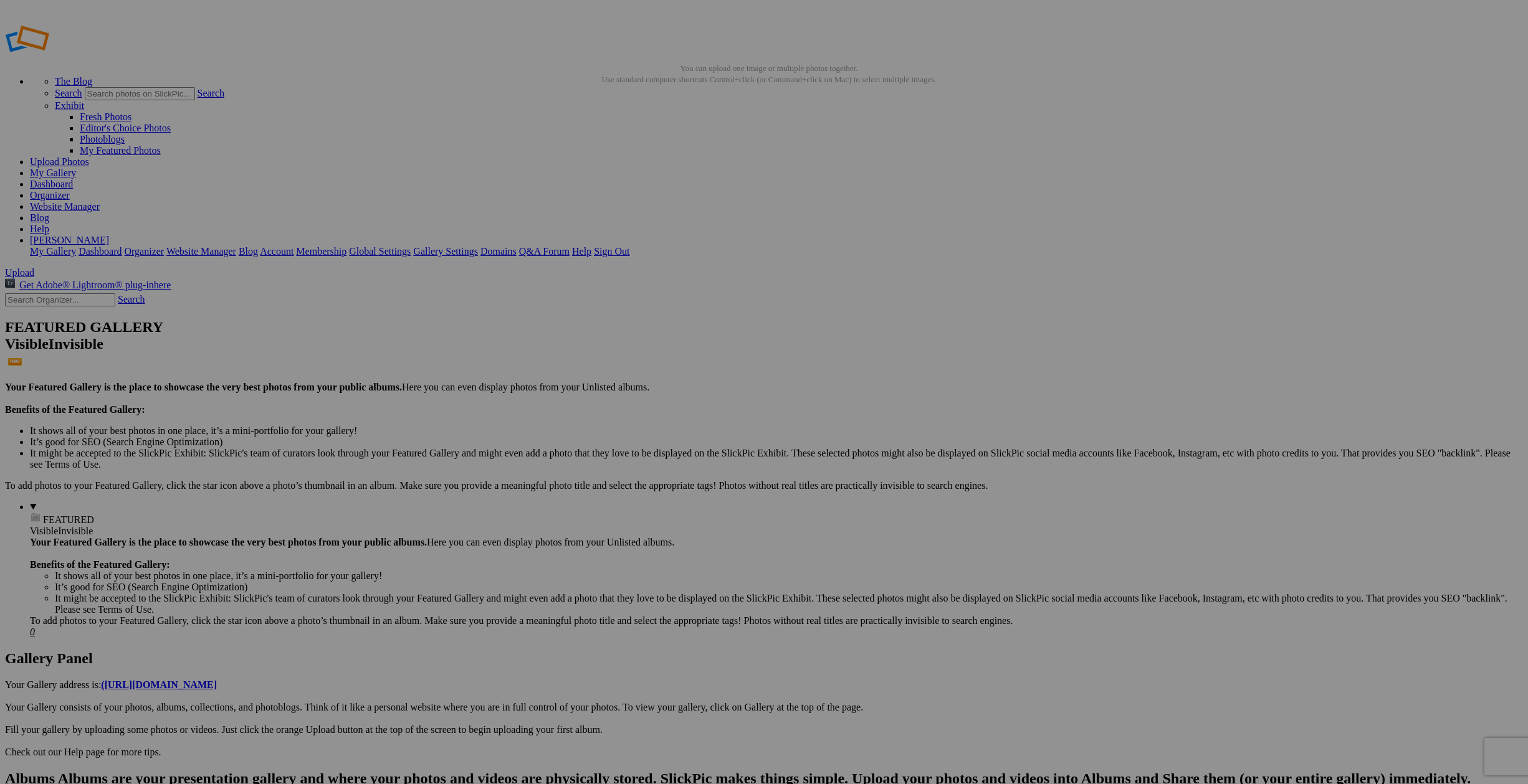
type input "Lunch on the Road"
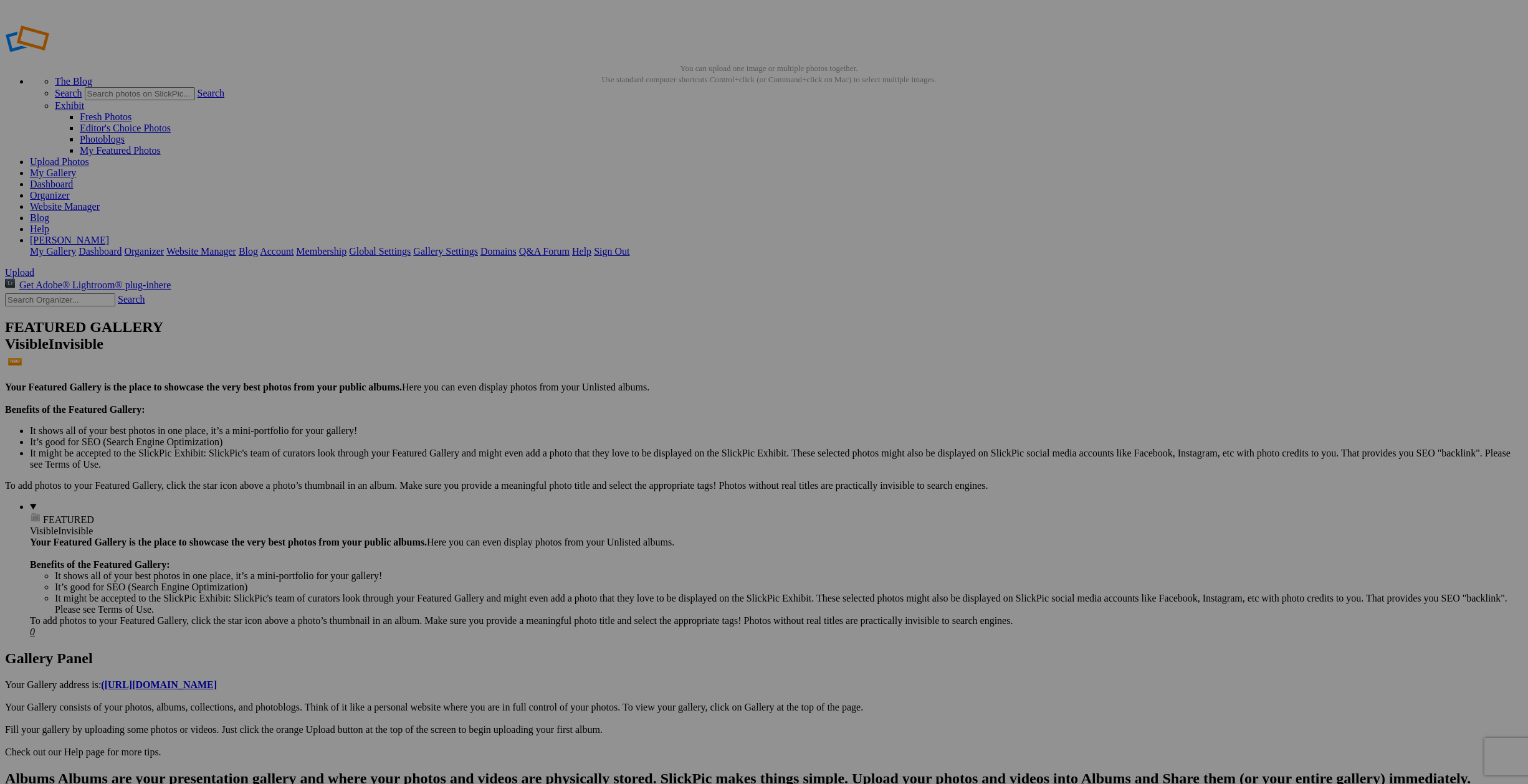
type input "Dinard Storefront"
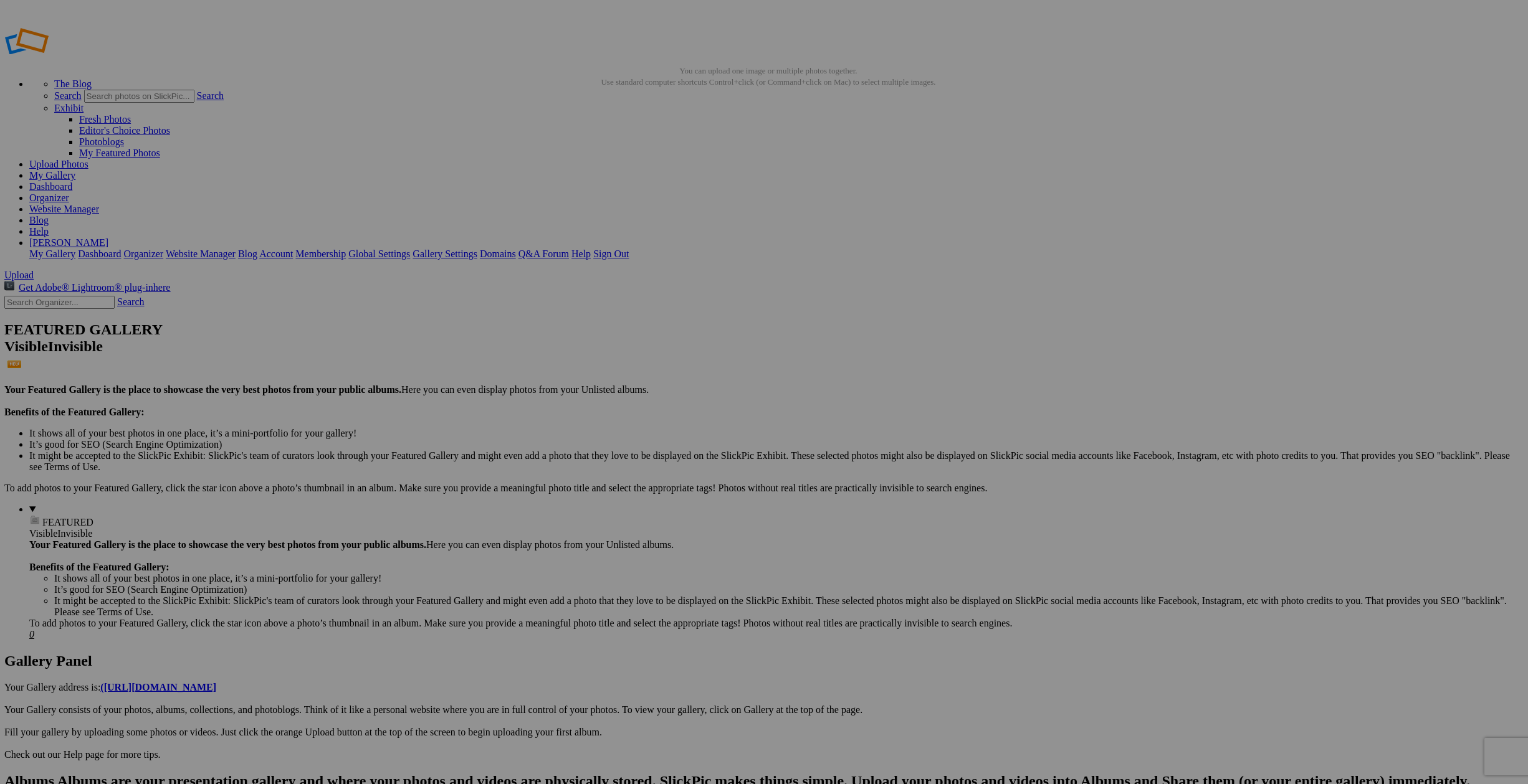
scroll to position [1, 0]
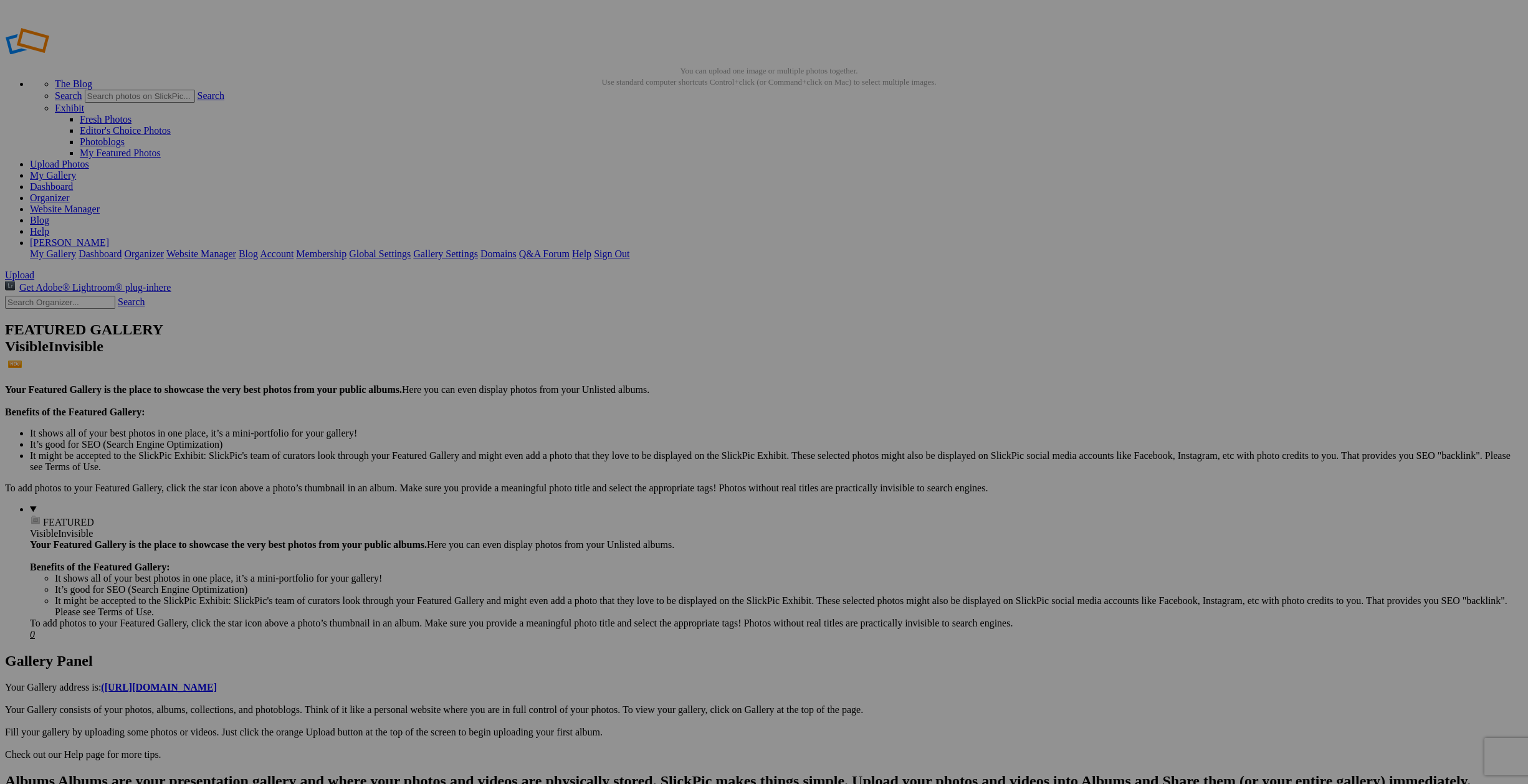
type input "[GEOGRAPHIC_DATA]"
type input "Traveling by Bus to [GEOGRAPHIC_DATA]"
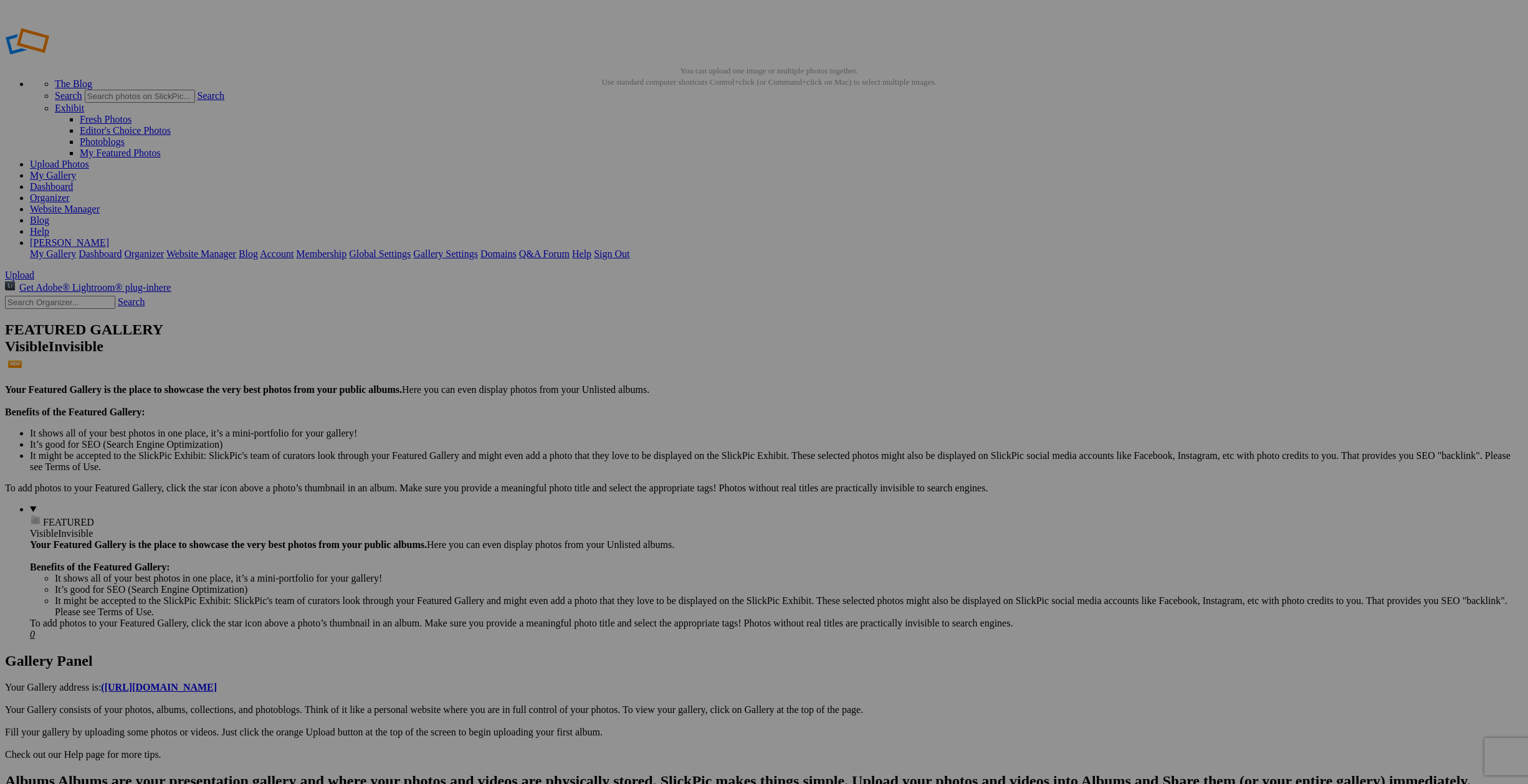
drag, startPoint x: 1118, startPoint y: 561, endPoint x: 1116, endPoint y: 568, distance: 7.3
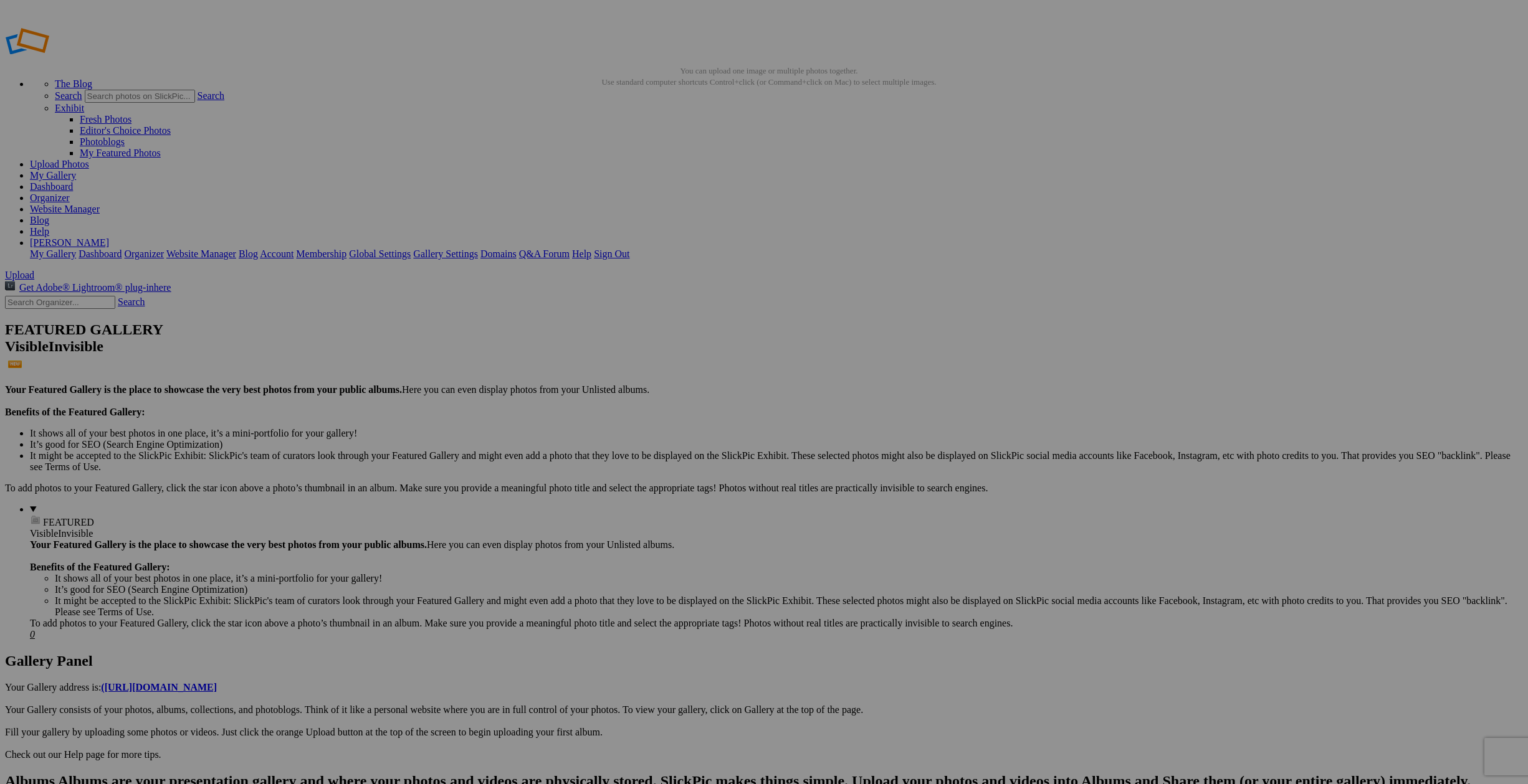
type input "At [GEOGRAPHIC_DATA]"
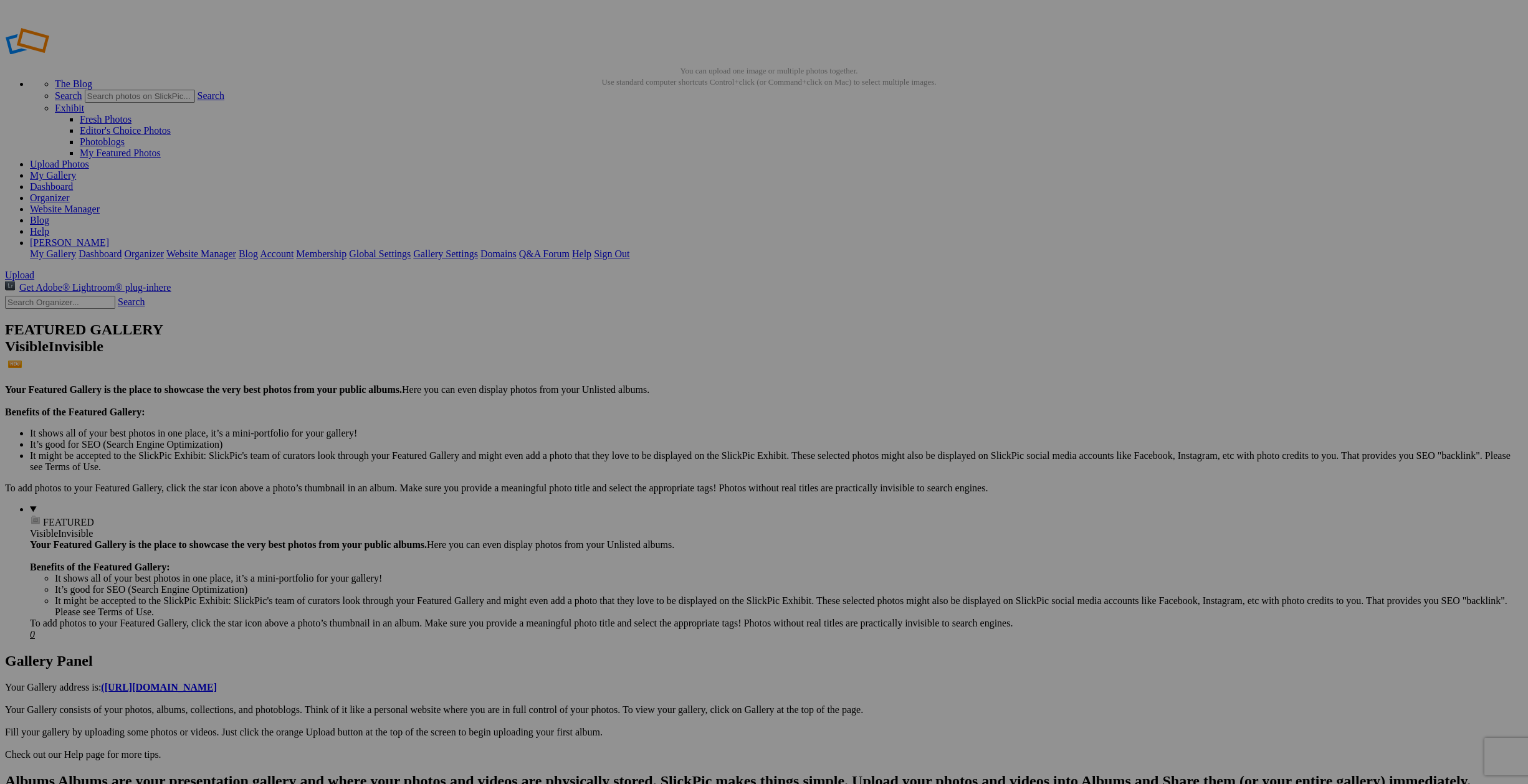
type input "[GEOGRAPHIC_DATA]"
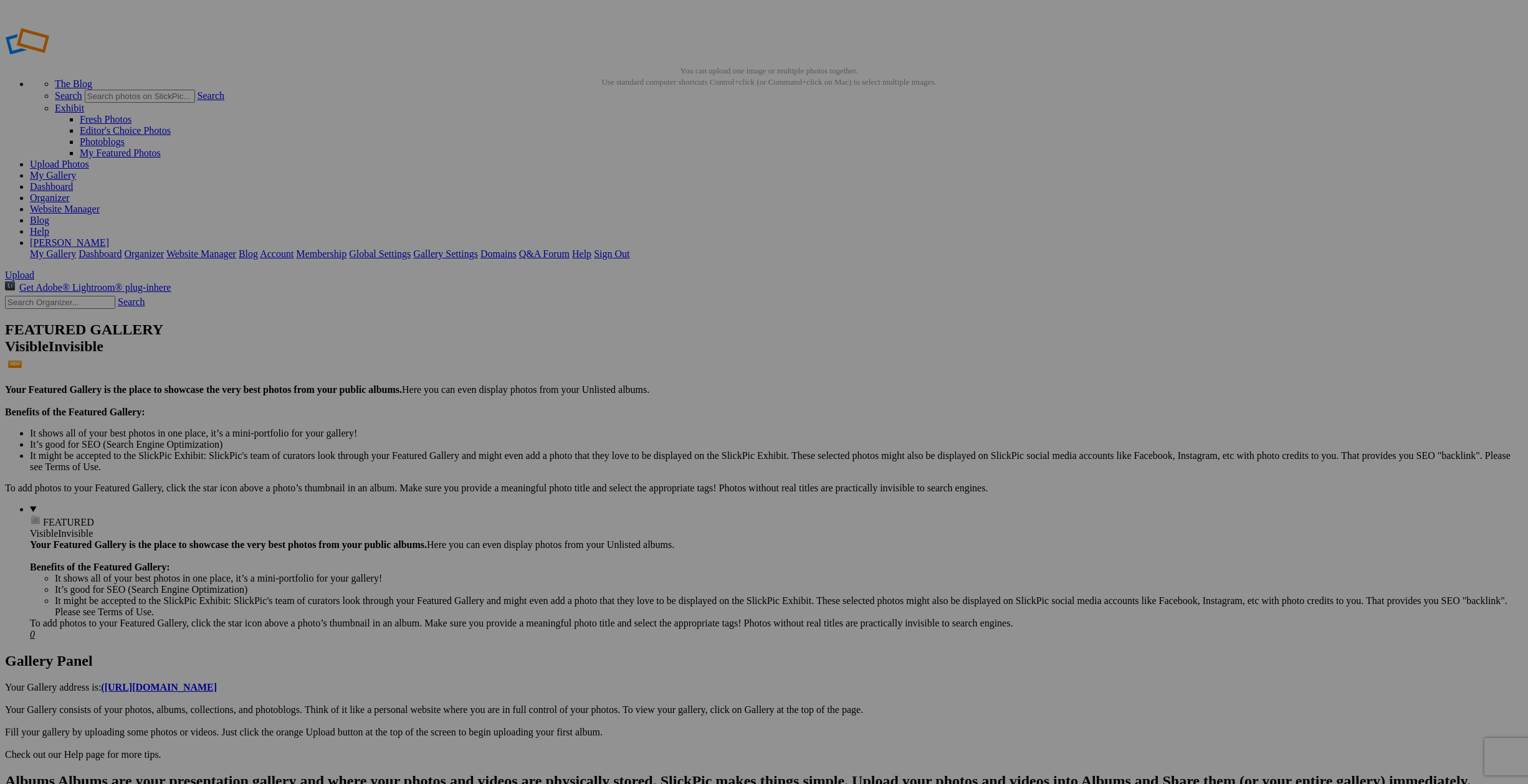
type input "In [GEOGRAPHIC_DATA]"
type input "Bar at [GEOGRAPHIC_DATA]"
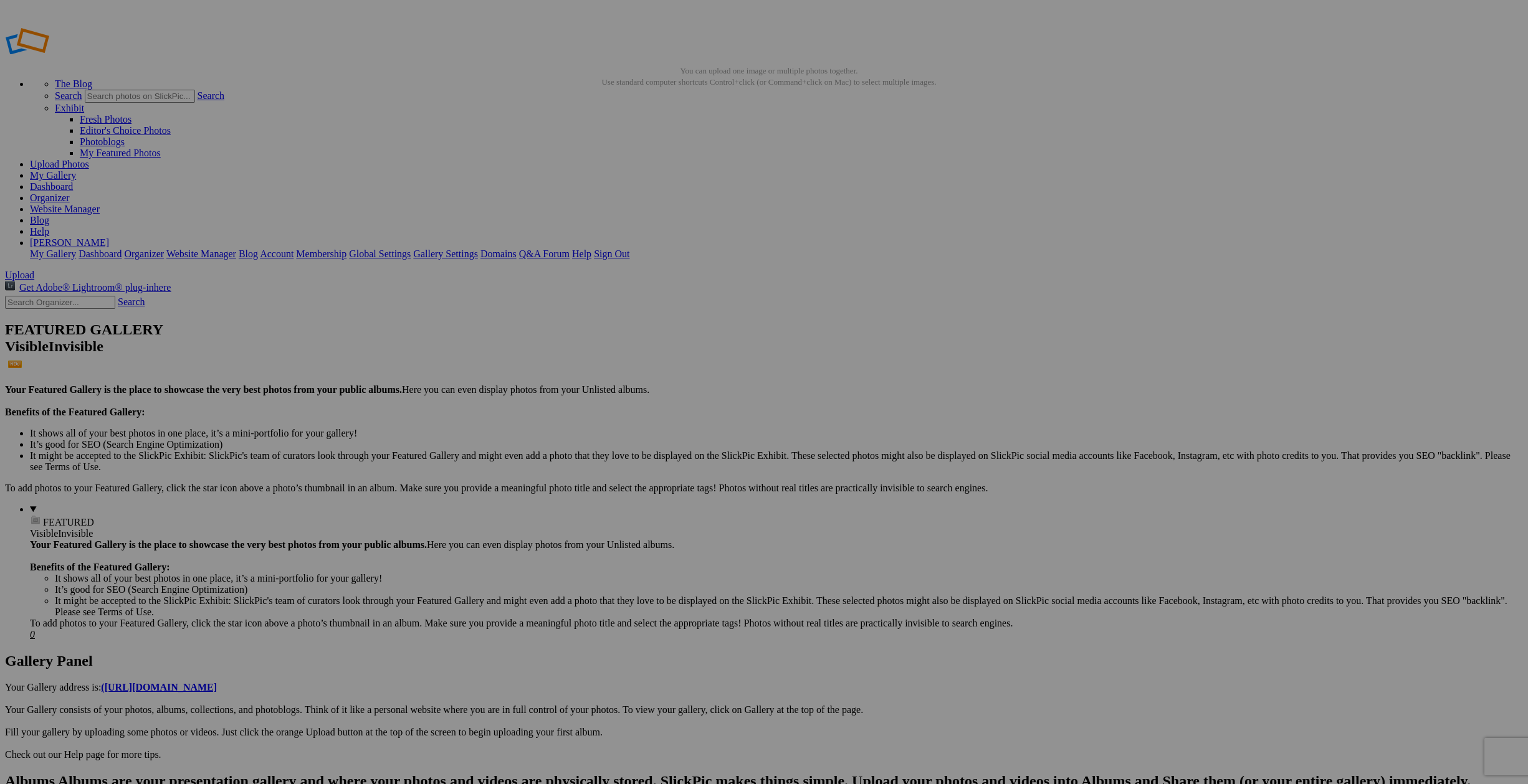
type input "In Paris Department Store"
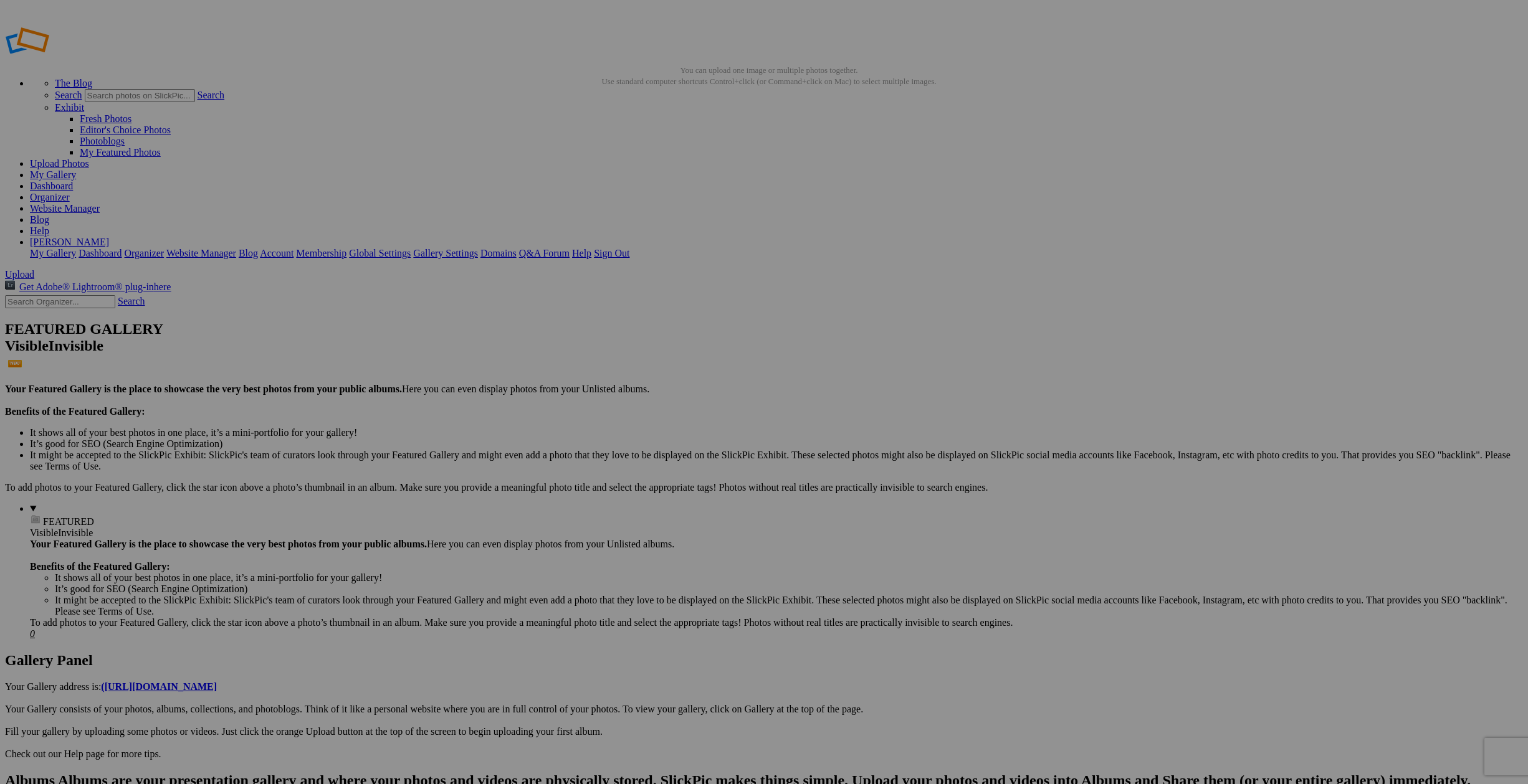
type input "[GEOGRAPHIC_DATA] from Ramparts"
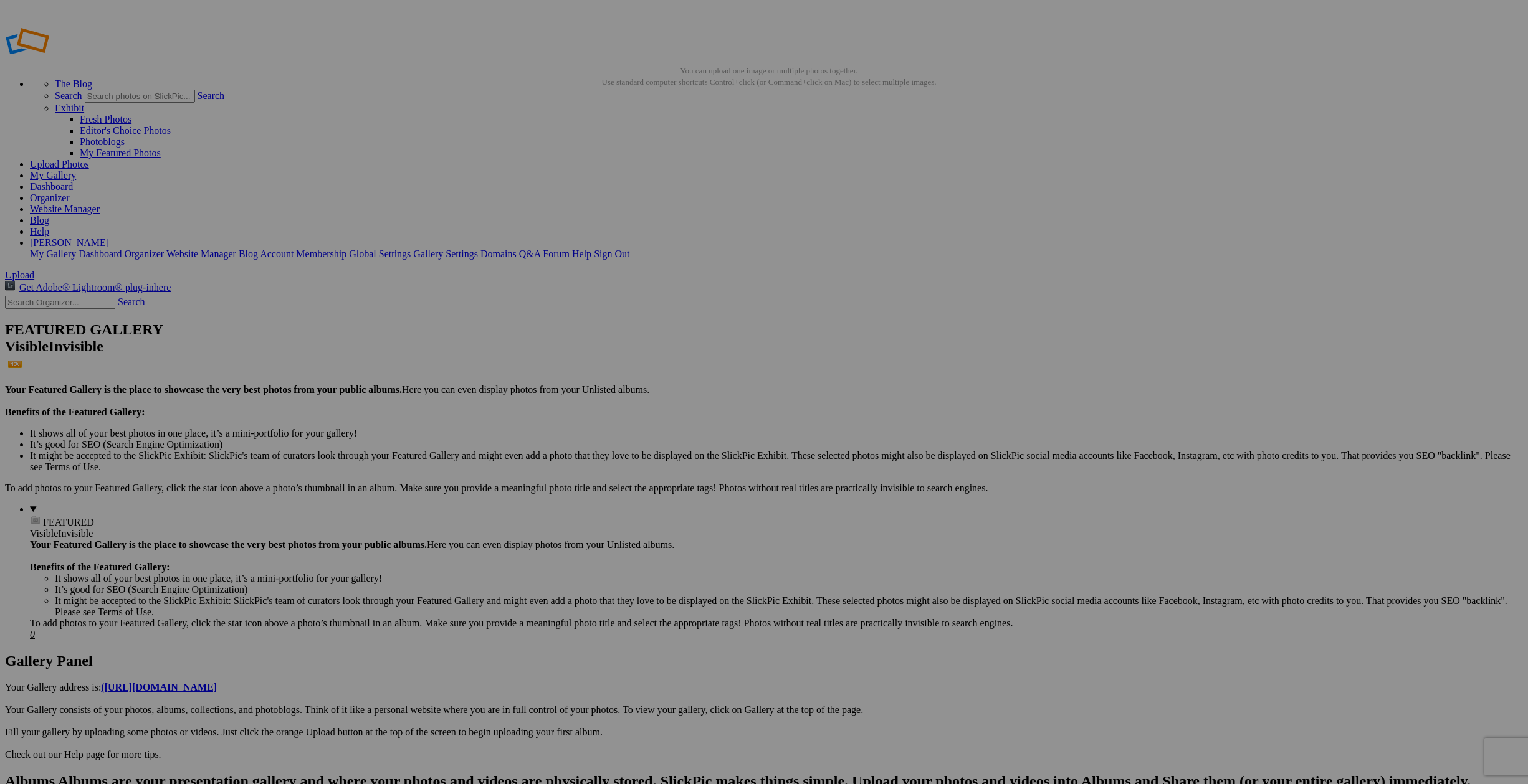
type input "In [GEOGRAPHIC_DATA]"
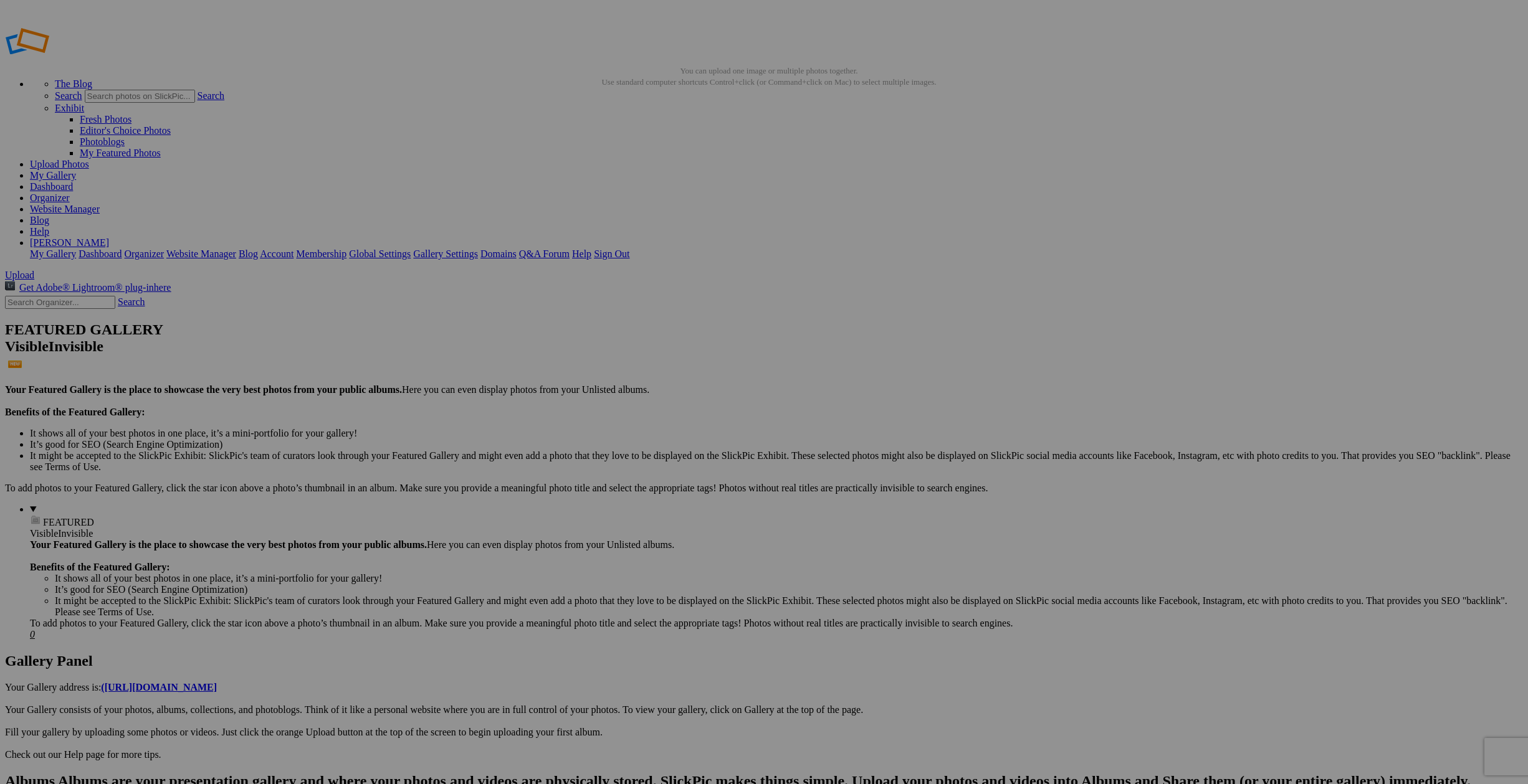
type input "Underneath Rouen Great Clock"
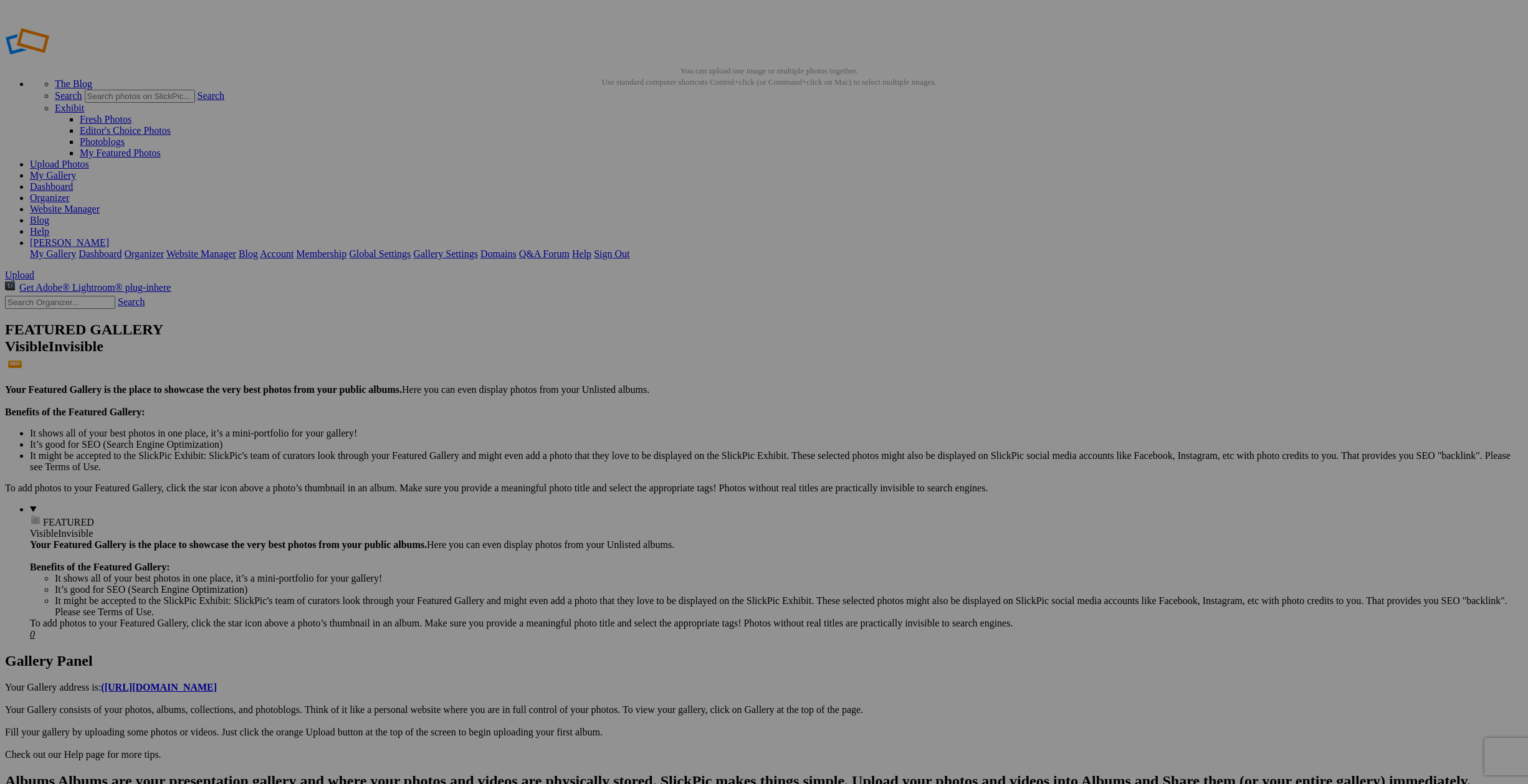
type input "In [GEOGRAPHIC_DATA]"
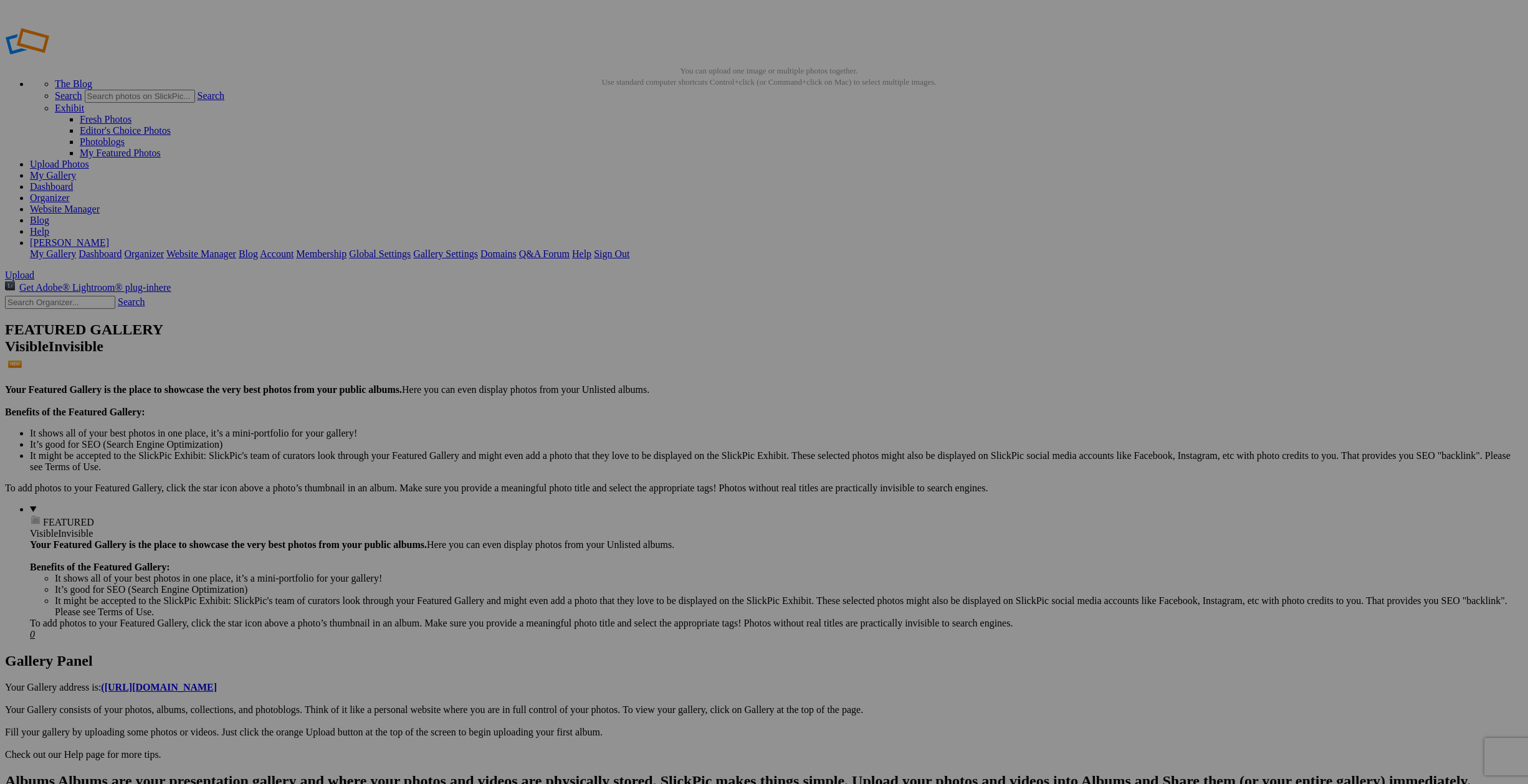
type input "[GEOGRAPHIC_DATA]"
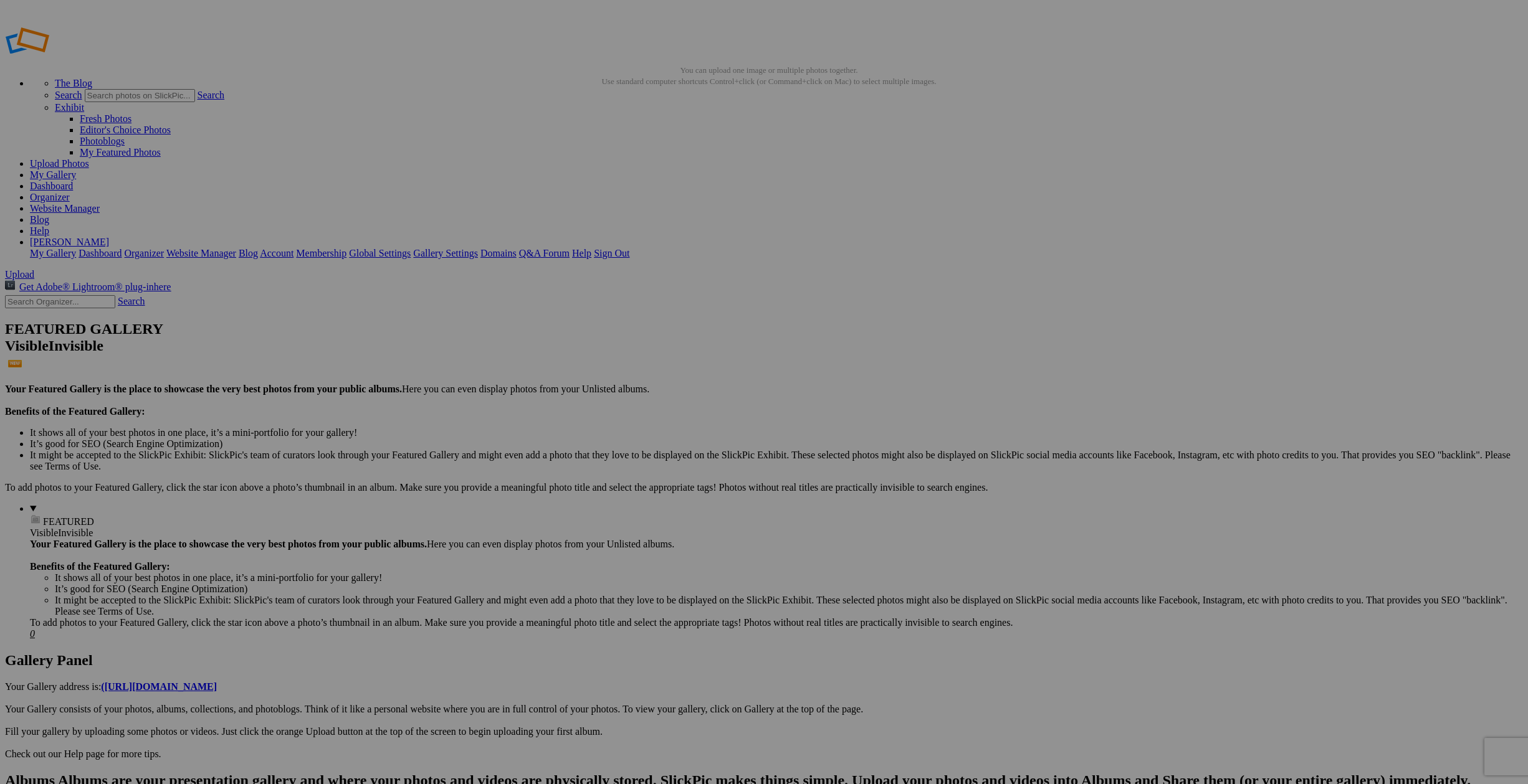
type input "Arc de Triomphe"
type input "Near [GEOGRAPHIC_DATA]"
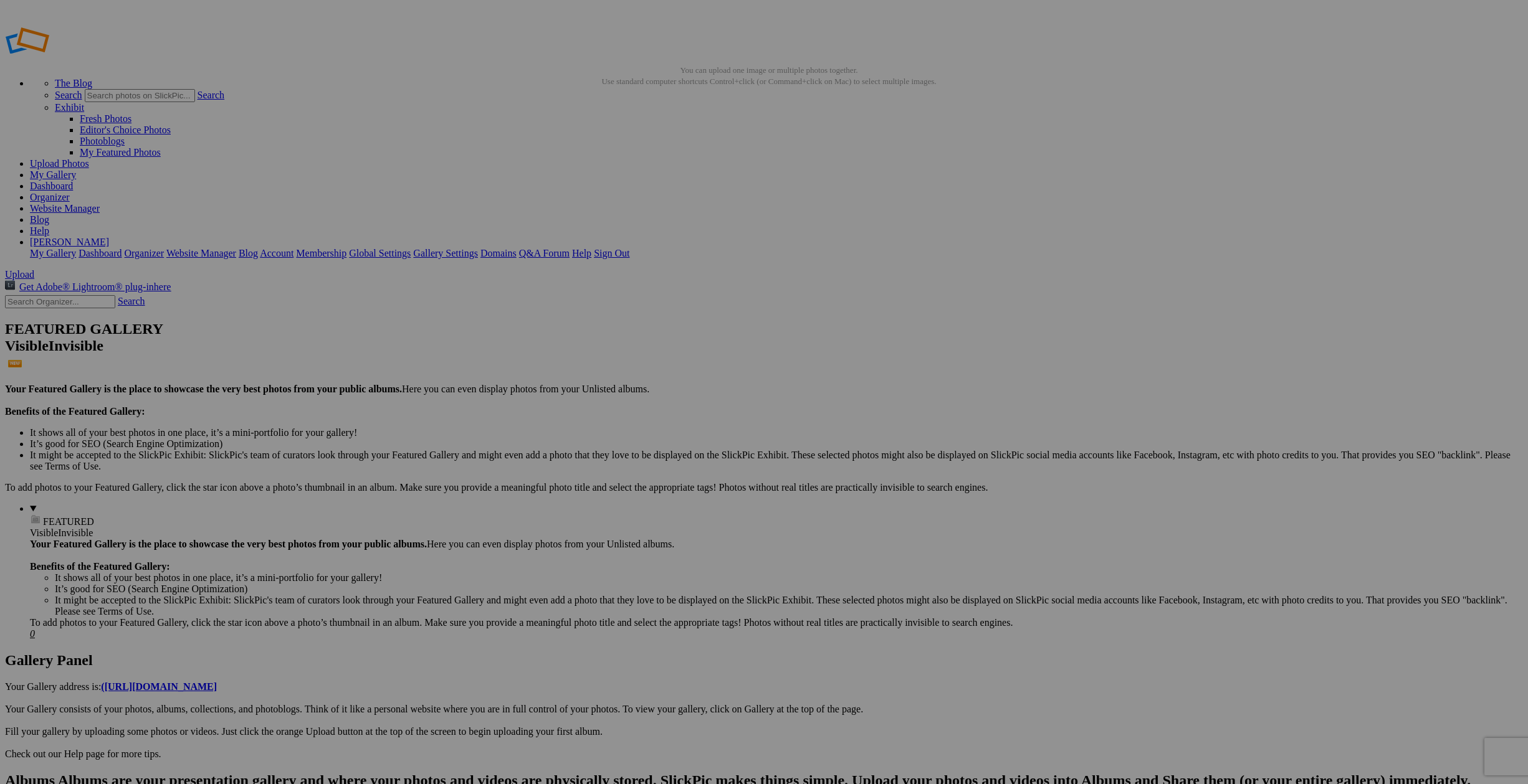
type input "[GEOGRAPHIC_DATA], Great Clock"
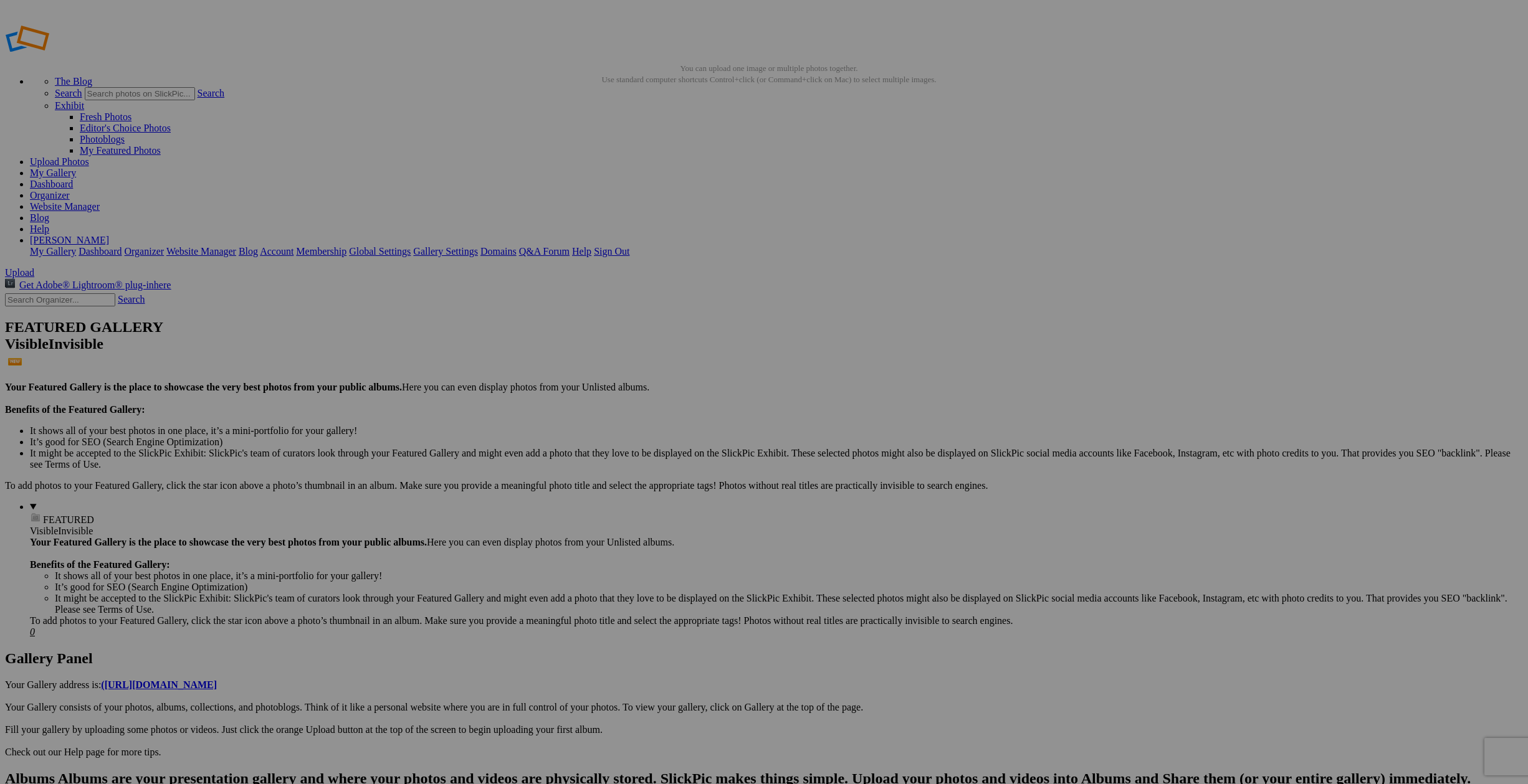
type input "Room at [GEOGRAPHIC_DATA]"
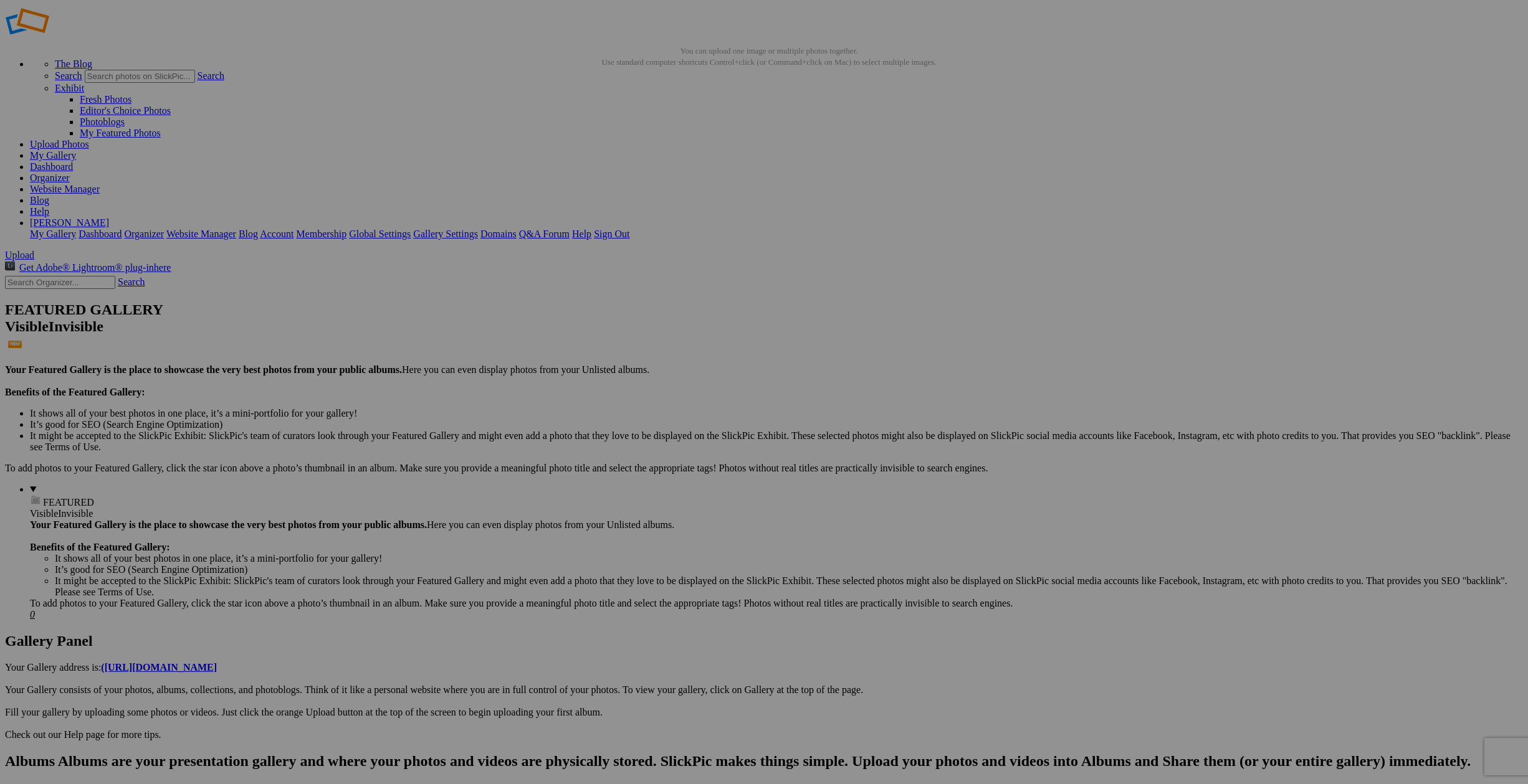
scroll to position [19, 0]
type input "[GEOGRAPHIC_DATA]"
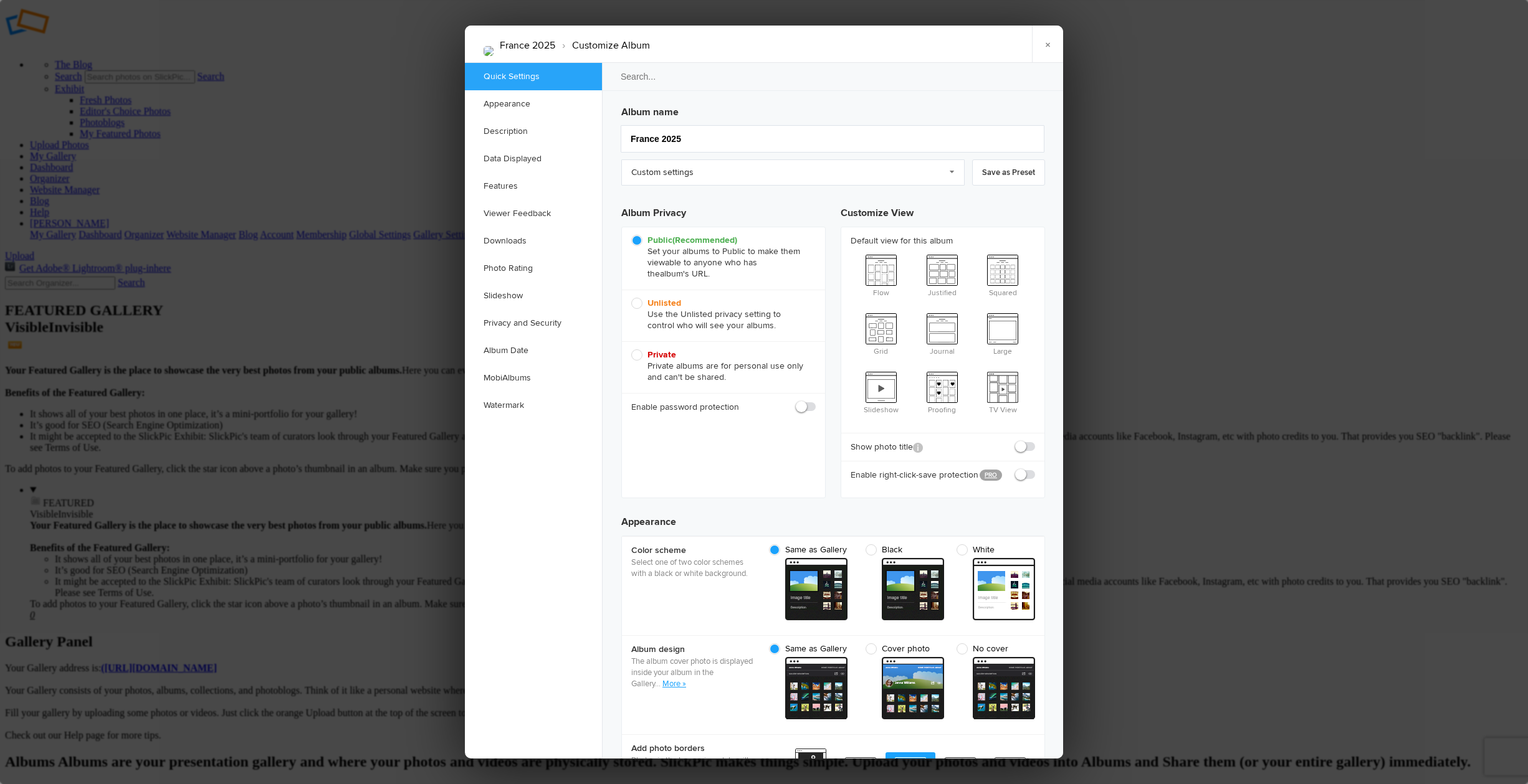
scroll to position [0, 0]
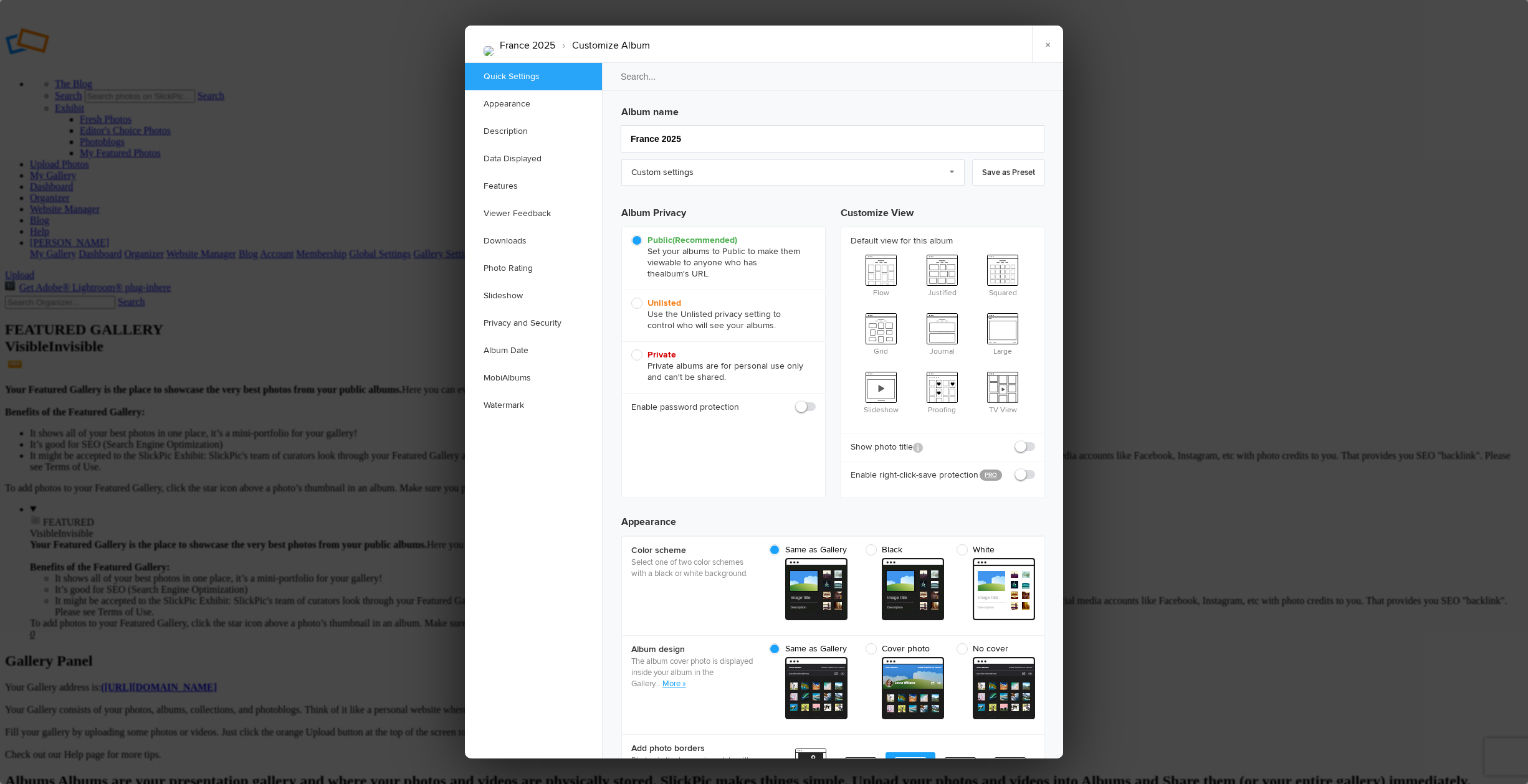
click at [298, 54] on div at bounding box center [764, 392] width 1528 height 784
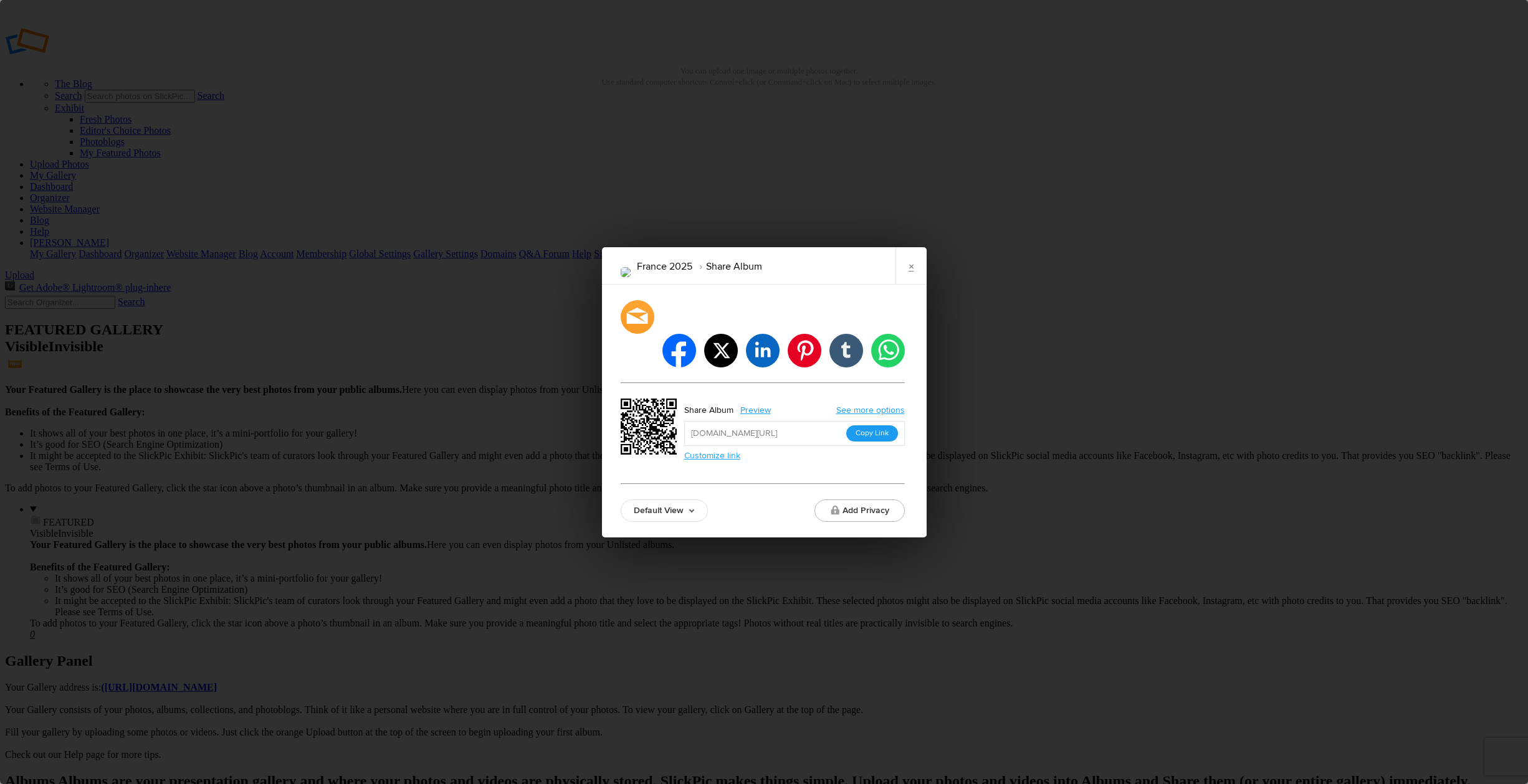
click at [878, 425] on button "Copy Link" at bounding box center [871, 433] width 51 height 16
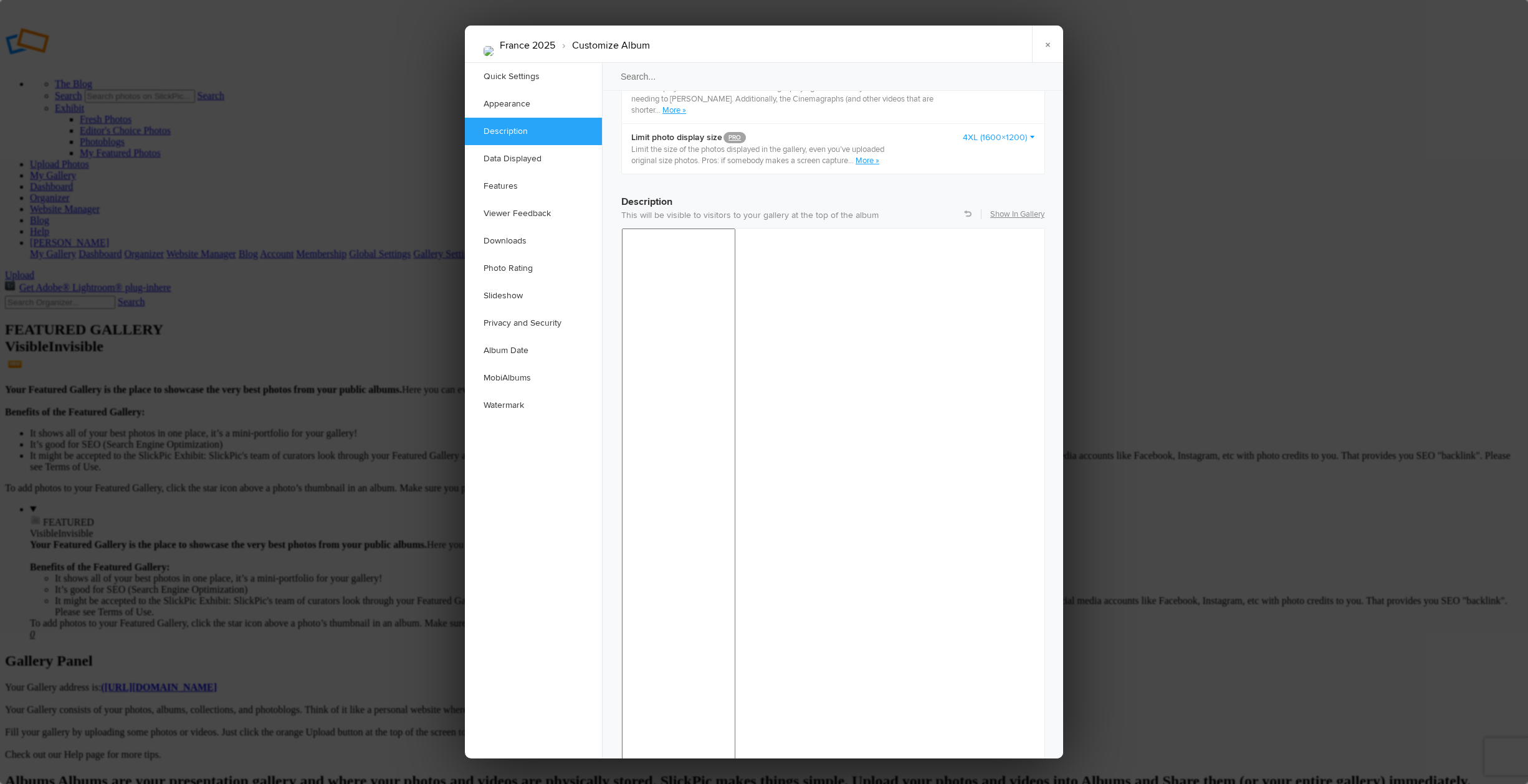
scroll to position [903, 0]
checkbox input "true"
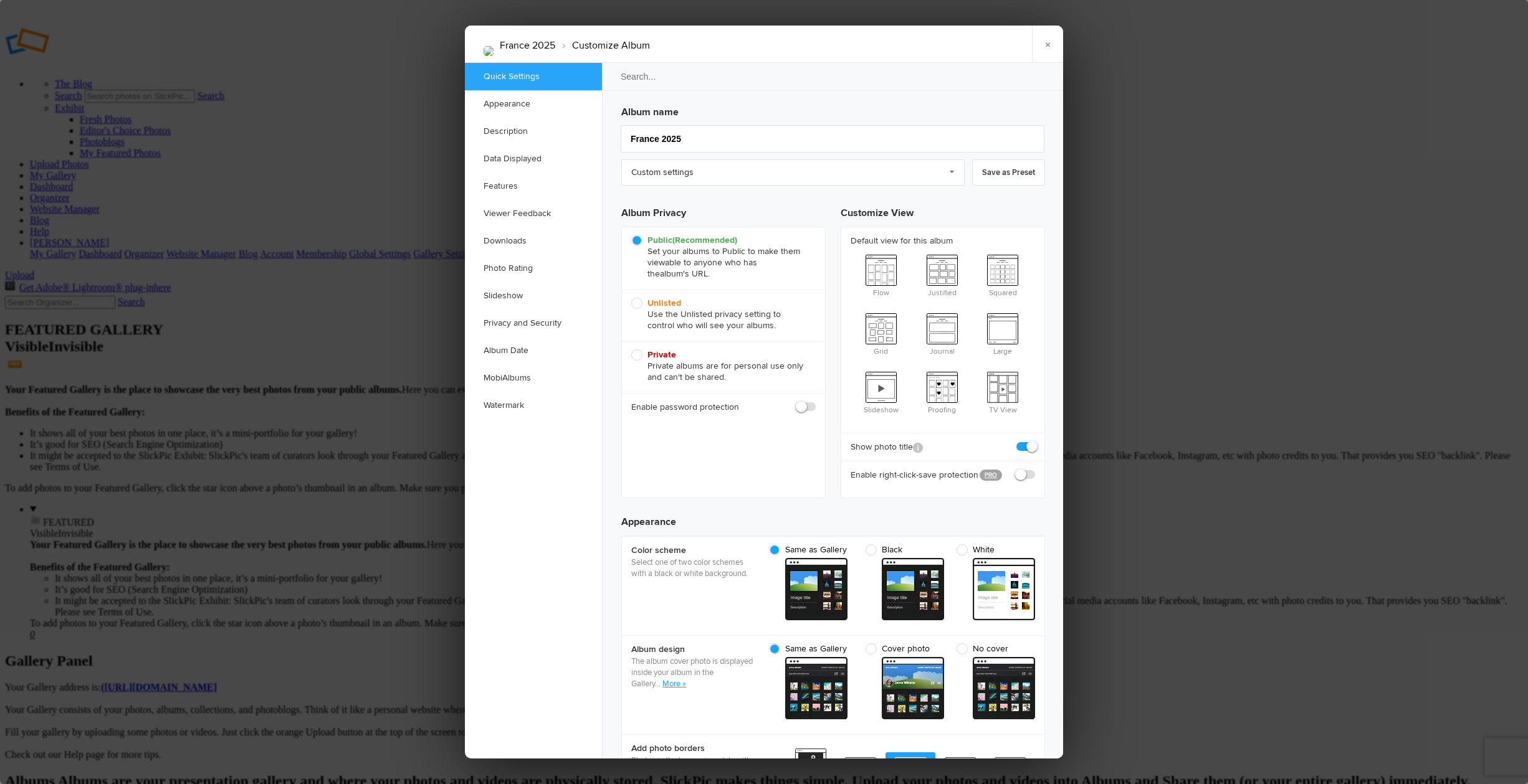
scroll to position [0, 0]
click at [1047, 42] on link "×" at bounding box center [1047, 44] width 31 height 37
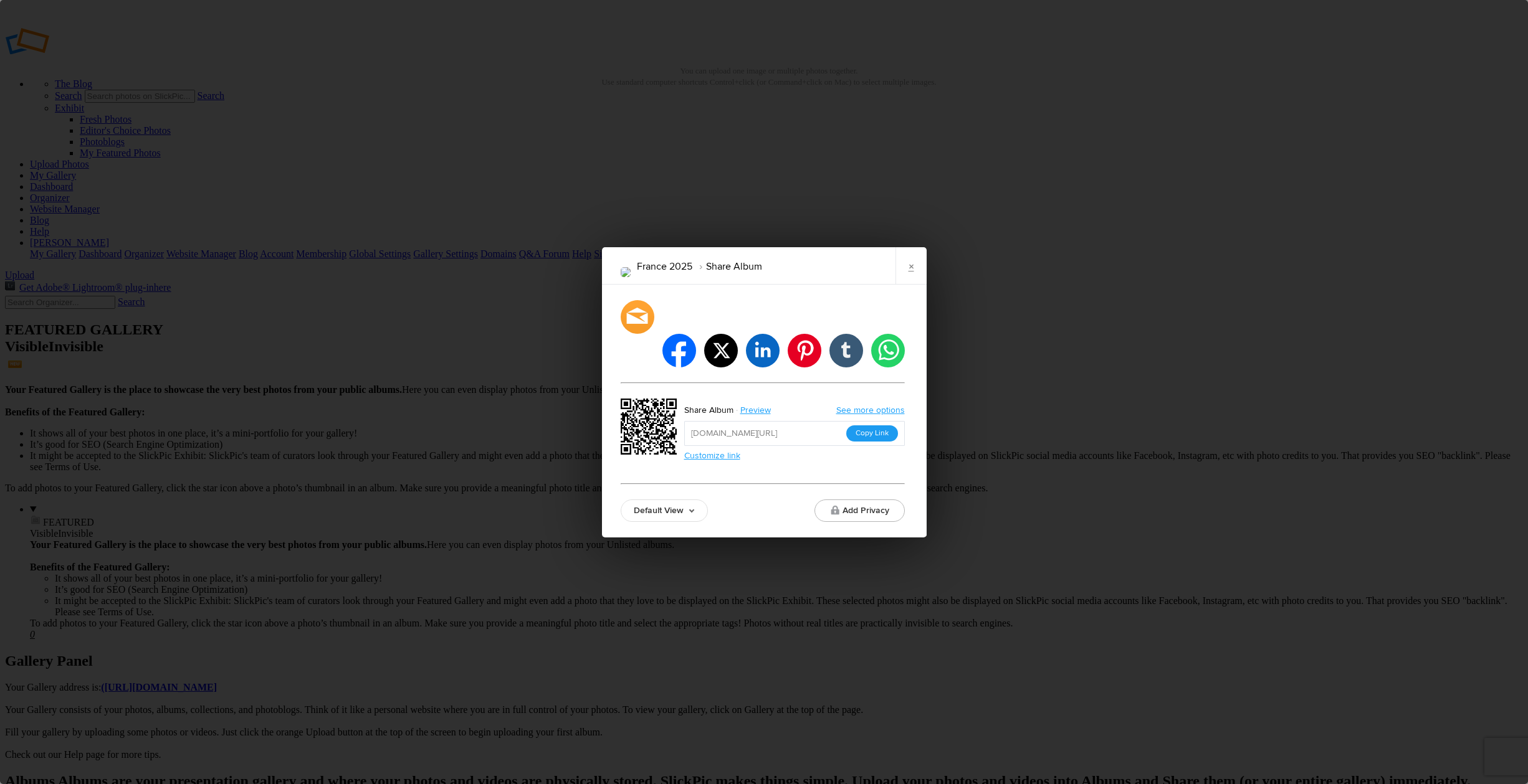
click at [875, 425] on button "Copy Link" at bounding box center [871, 433] width 51 height 16
